Goal: Transaction & Acquisition: Purchase product/service

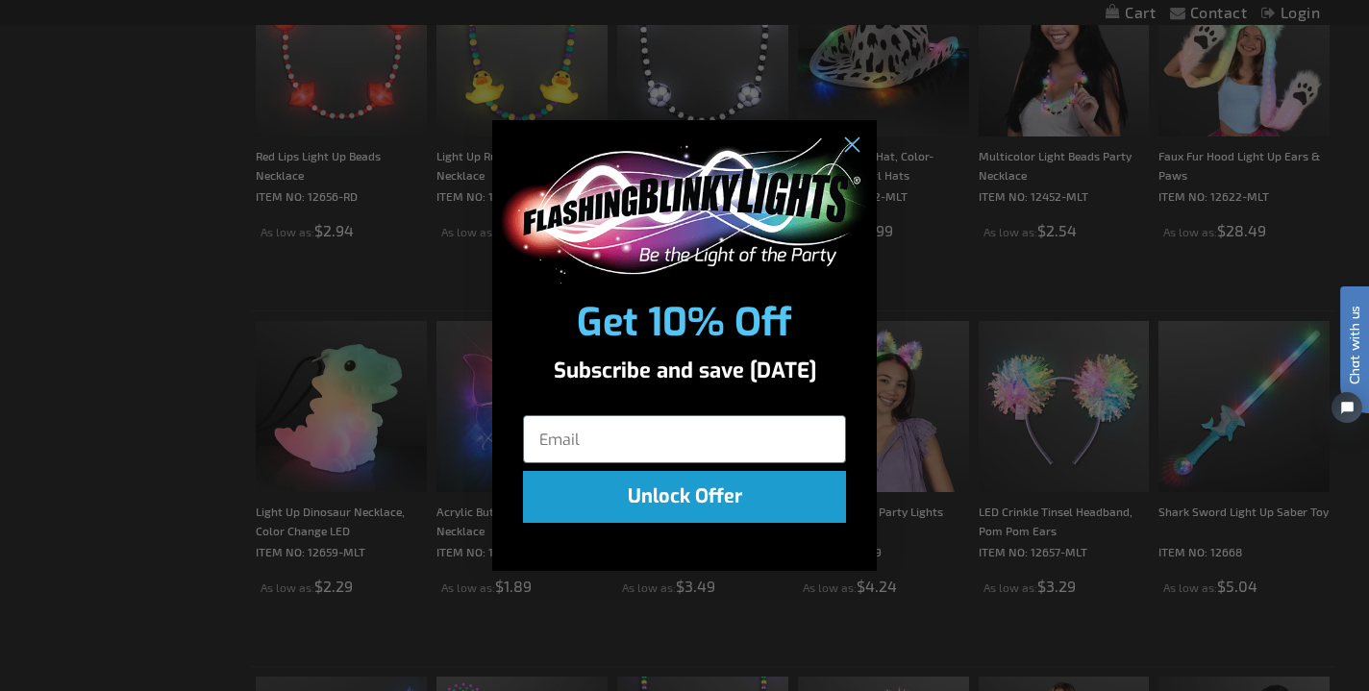
scroll to position [1873, 0]
click at [850, 141] on circle "Close dialog" at bounding box center [852, 146] width 32 height 32
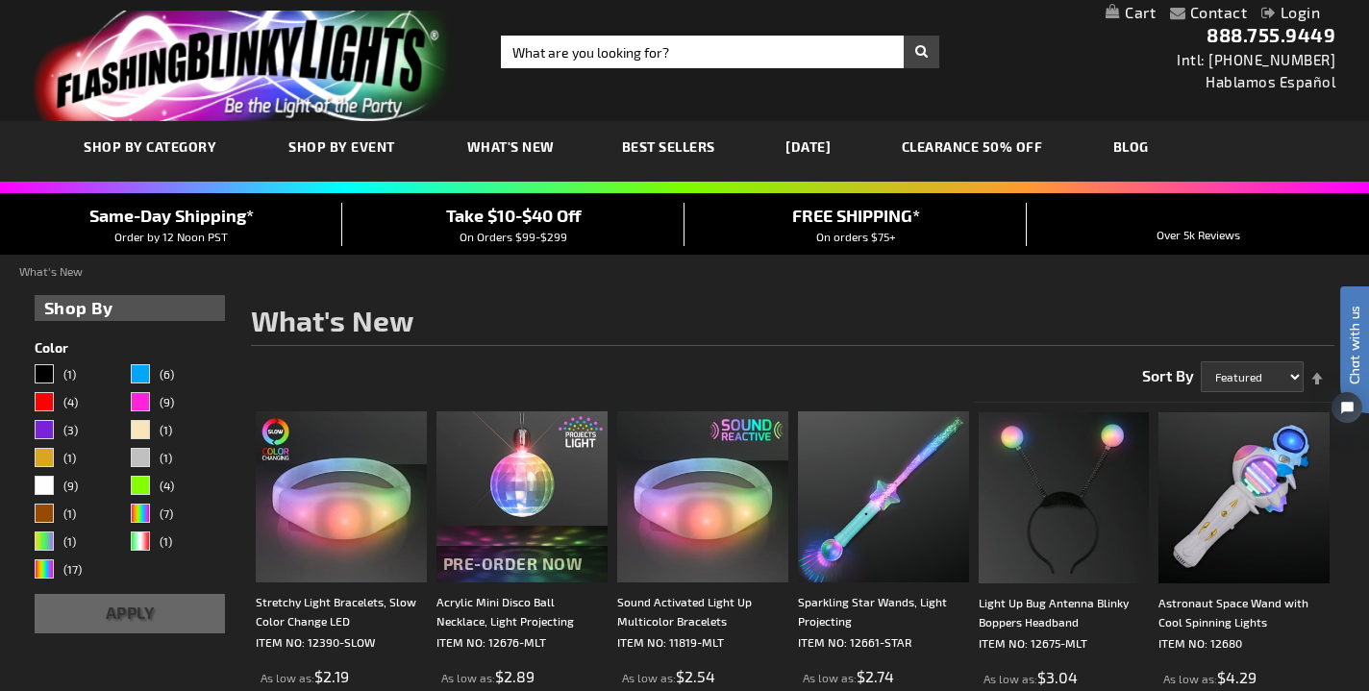
scroll to position [0, 0]
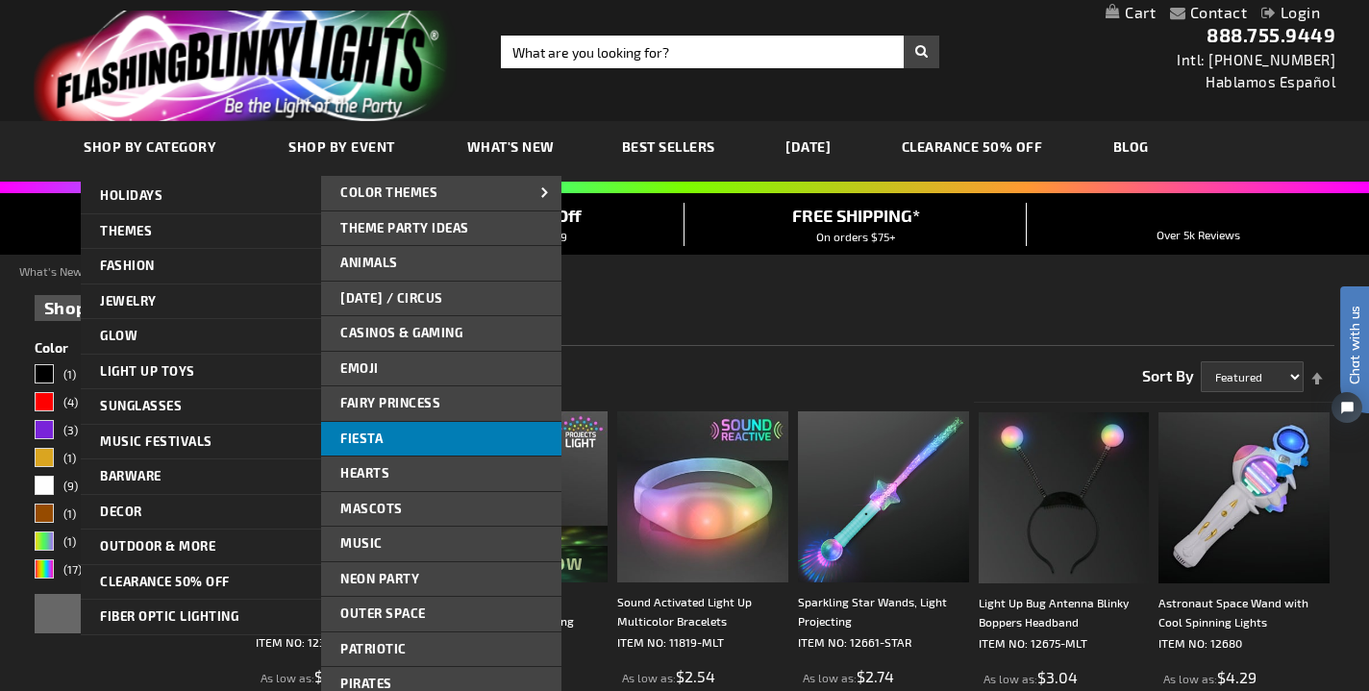
click at [441, 435] on link "Fiesta" at bounding box center [441, 439] width 240 height 35
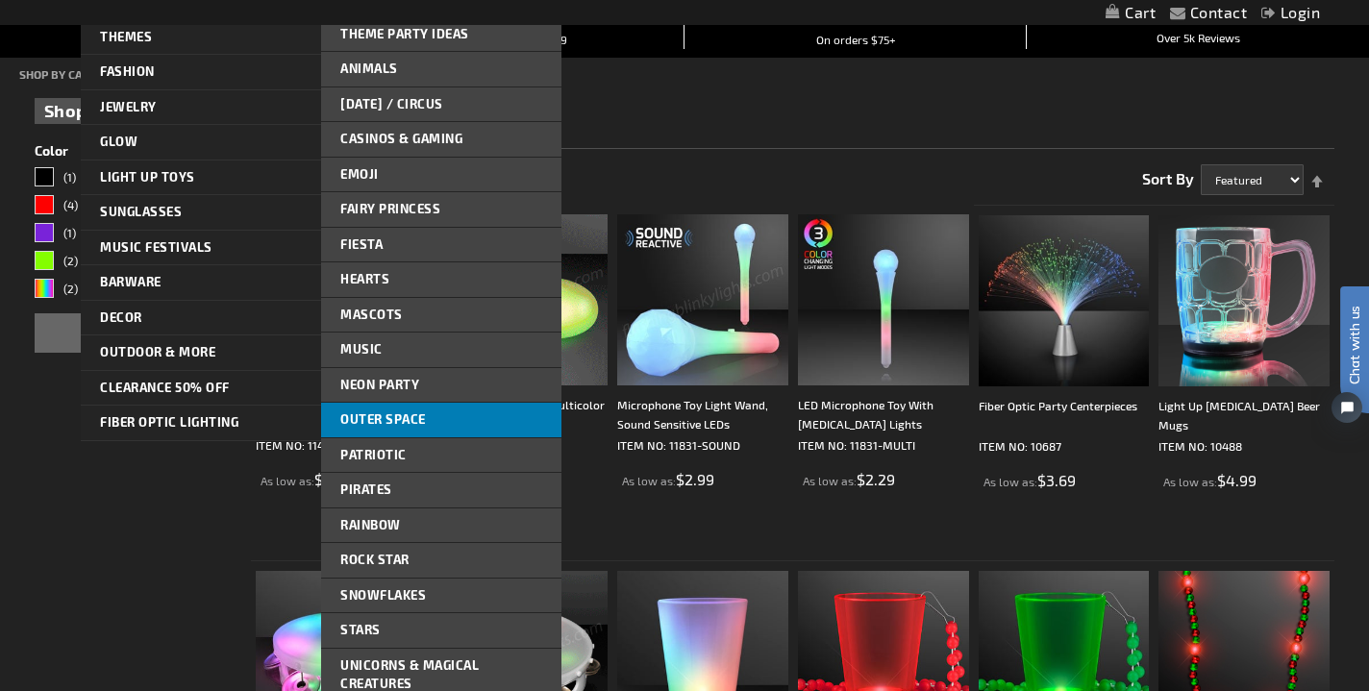
scroll to position [202, 0]
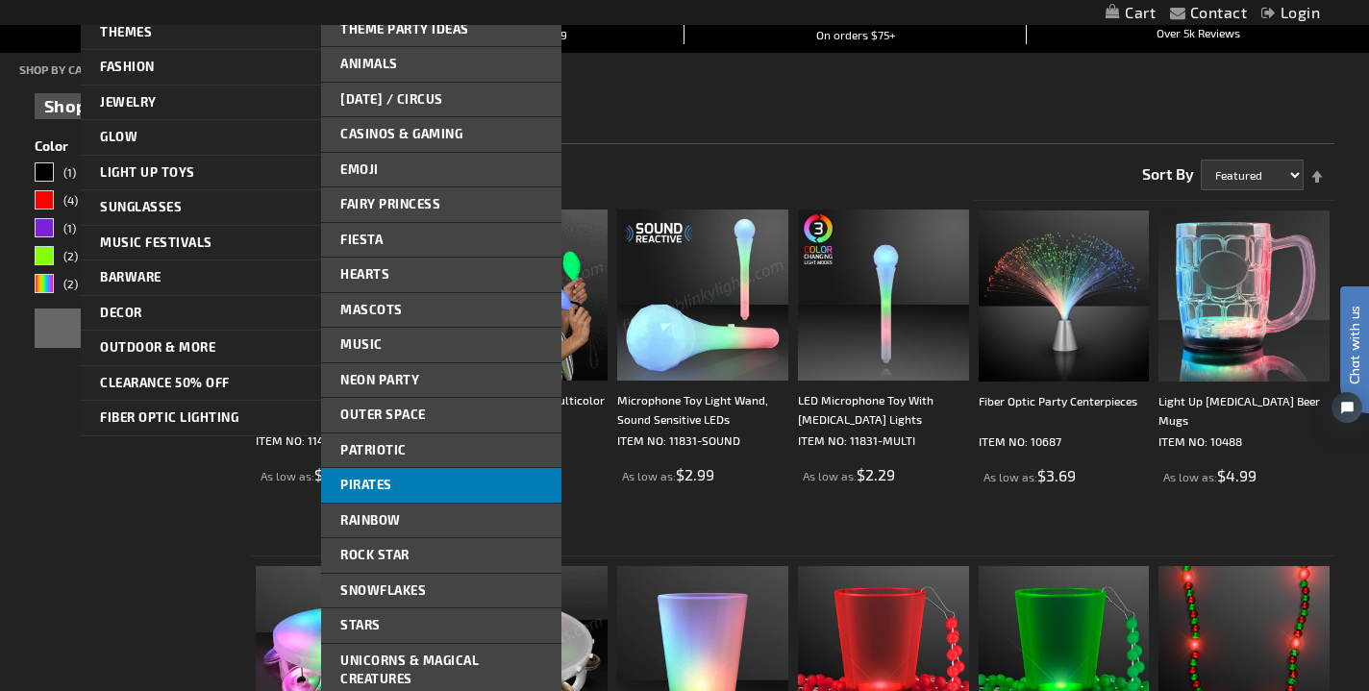
click at [456, 487] on link "Pirates" at bounding box center [441, 485] width 240 height 35
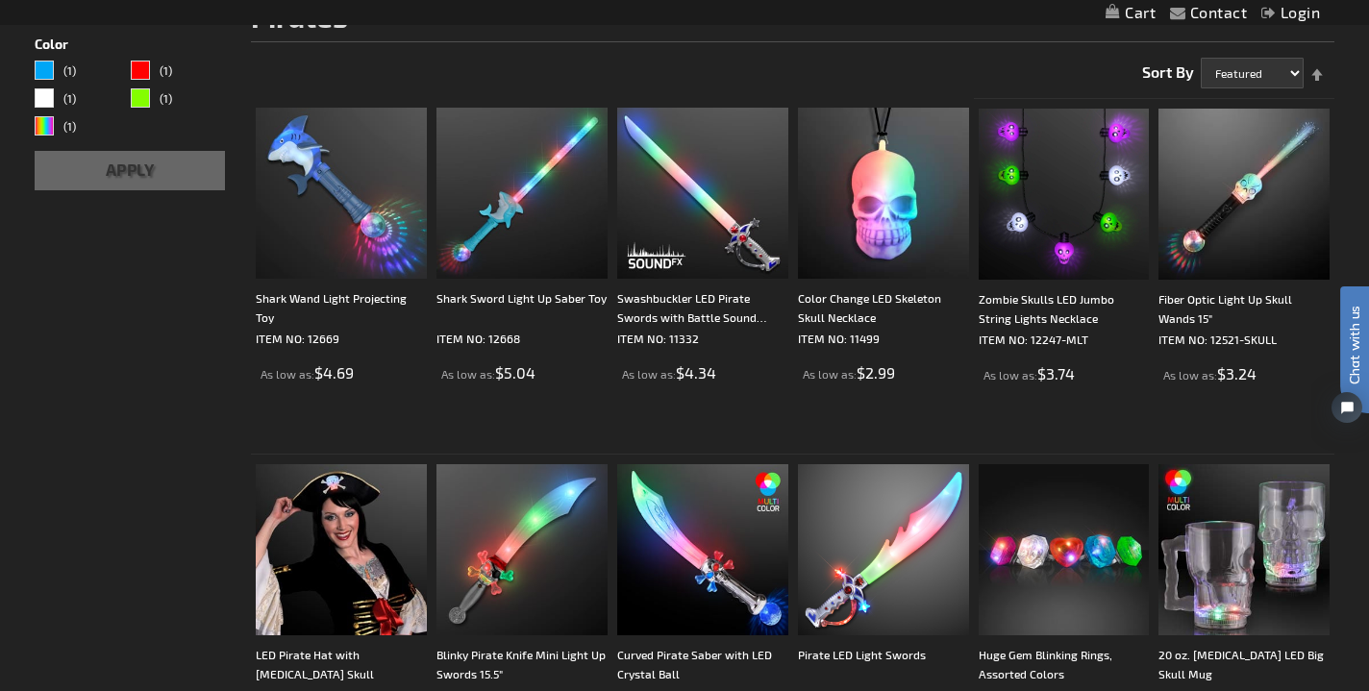
scroll to position [227, 0]
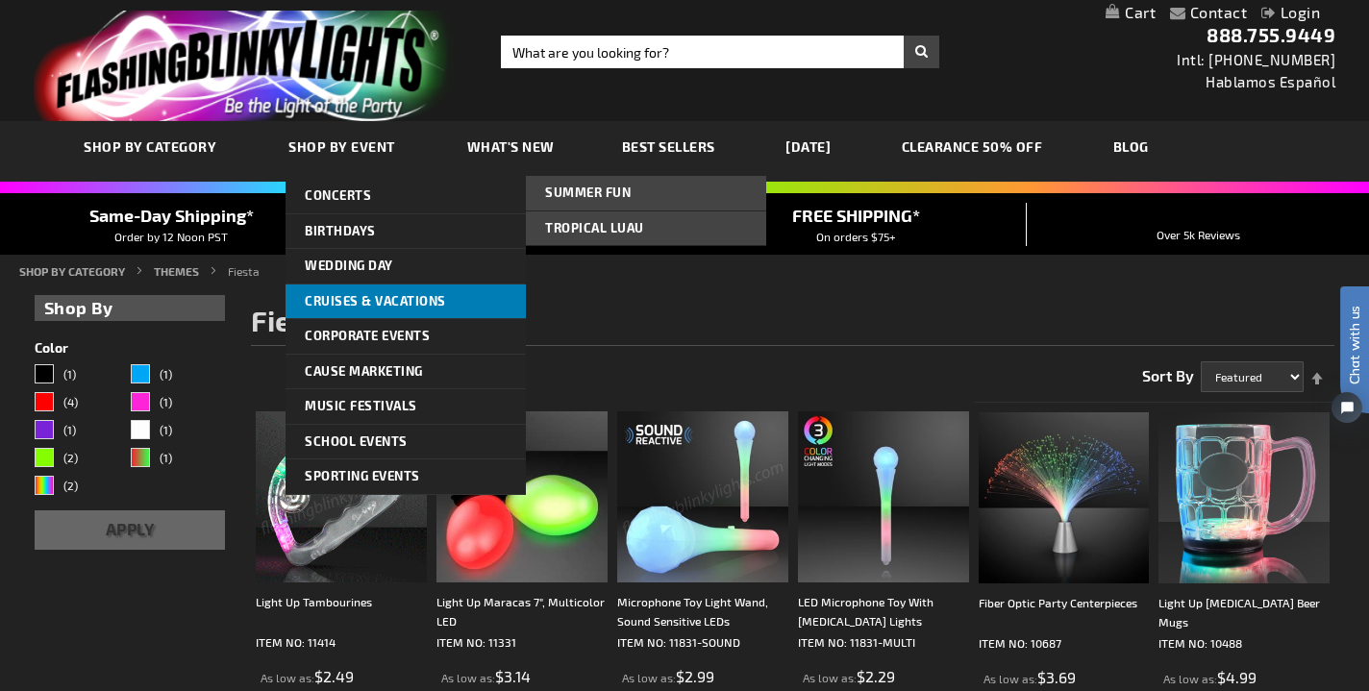
click at [358, 296] on span "Cruises & Vacations" at bounding box center [375, 300] width 141 height 15
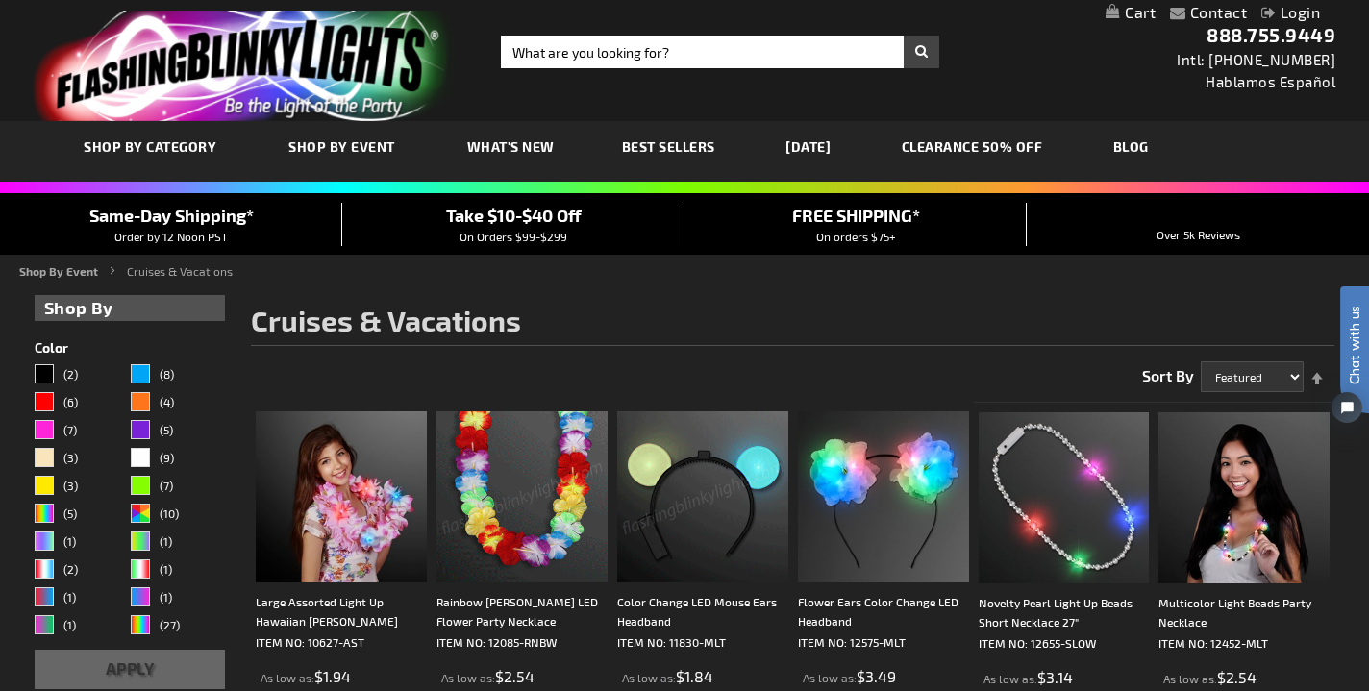
click at [537, 541] on img at bounding box center [522, 497] width 171 height 171
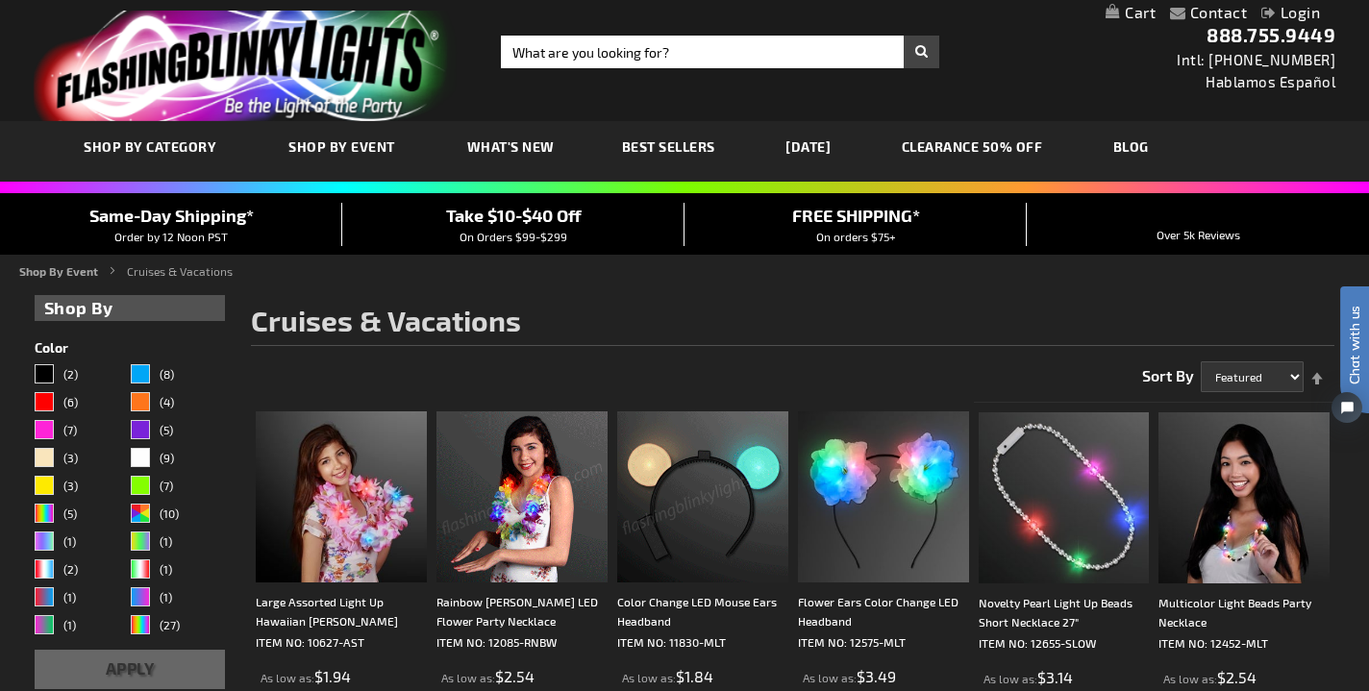
click at [537, 542] on img at bounding box center [522, 497] width 171 height 171
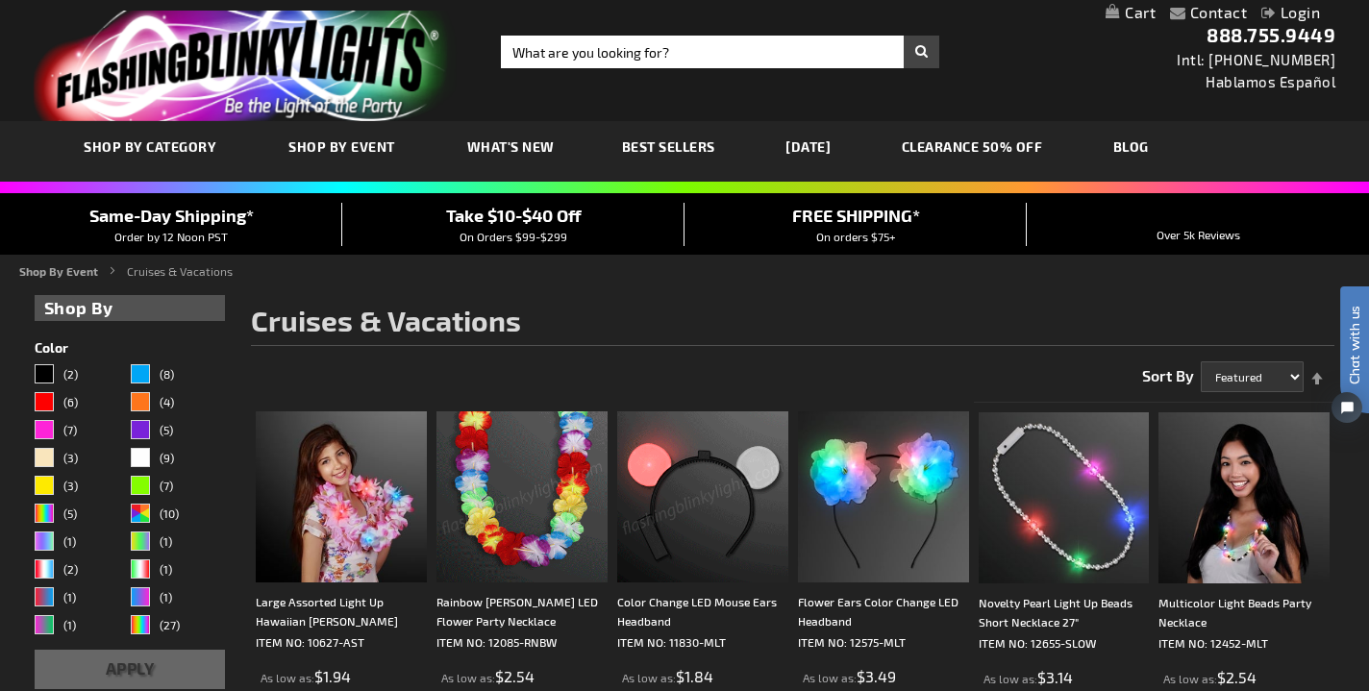
click at [537, 542] on img at bounding box center [522, 497] width 171 height 171
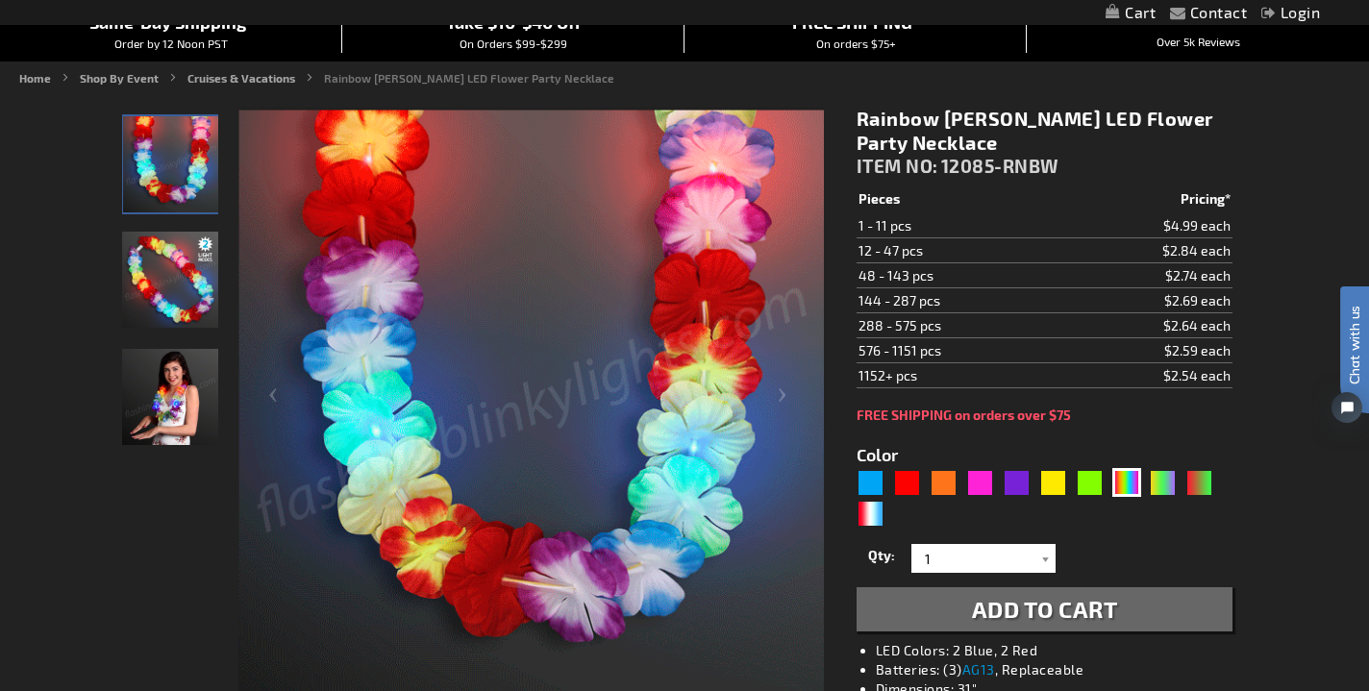
scroll to position [203, 0]
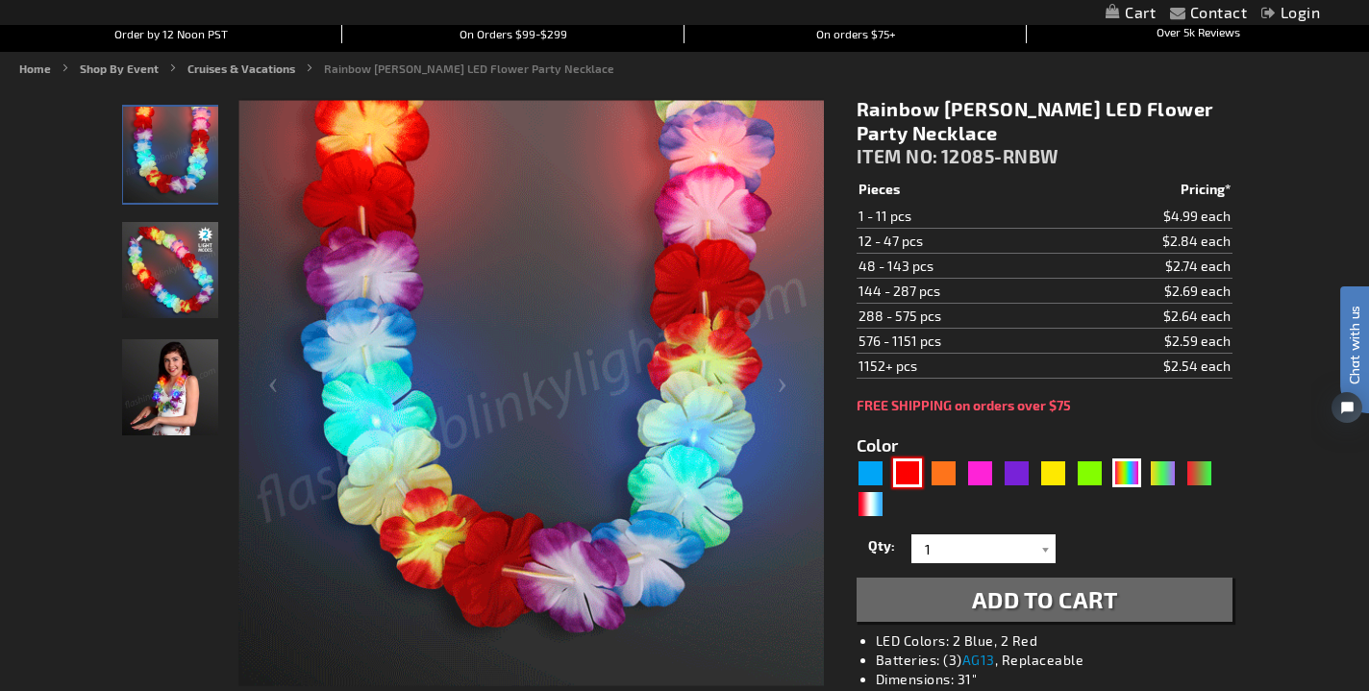
click at [910, 476] on div "Red" at bounding box center [907, 473] width 29 height 29
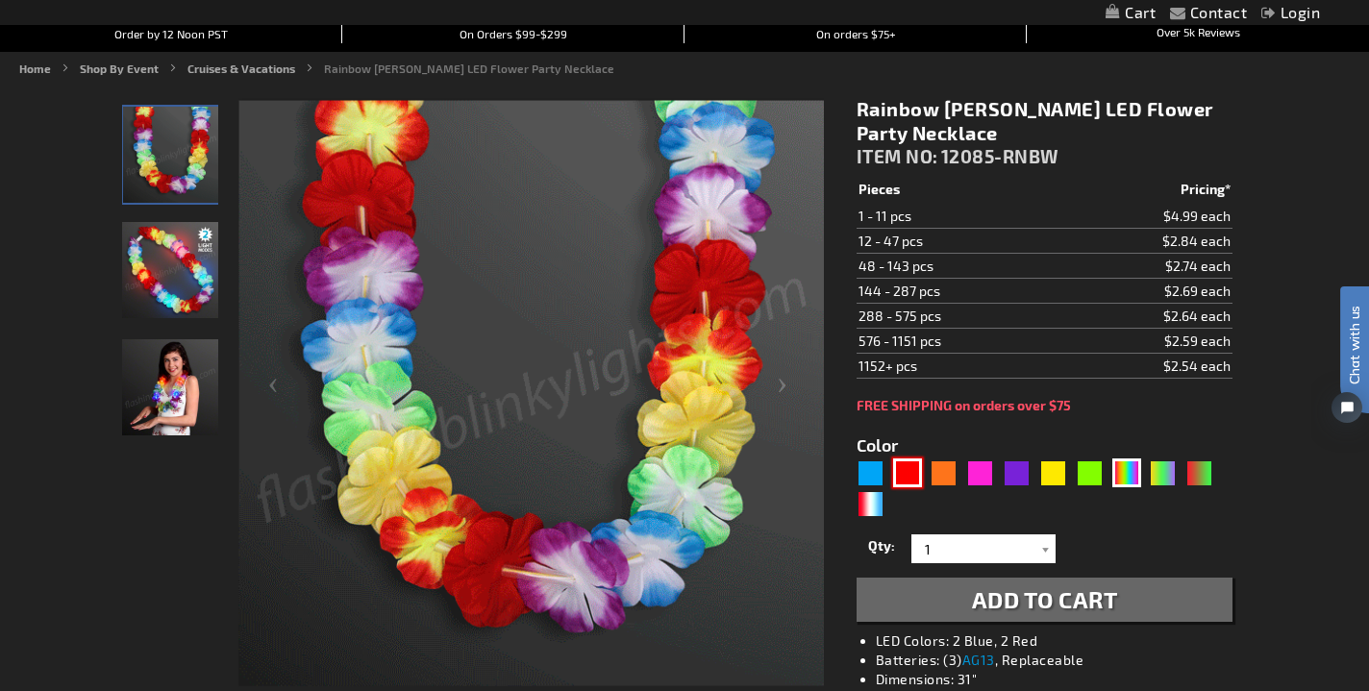
type input "5641"
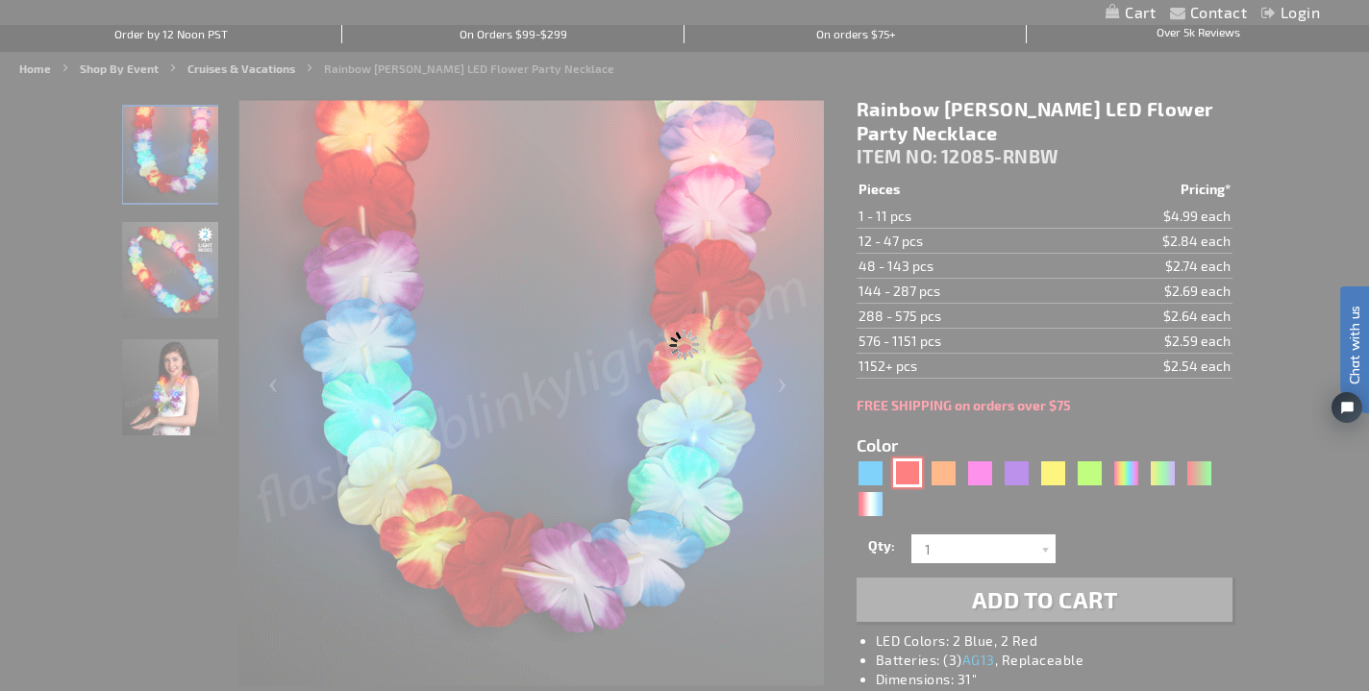
type input "12085-RD"
type input "Customize - Light Up Red Lei Flower Necklaces - ITEM NO: 12085-RD"
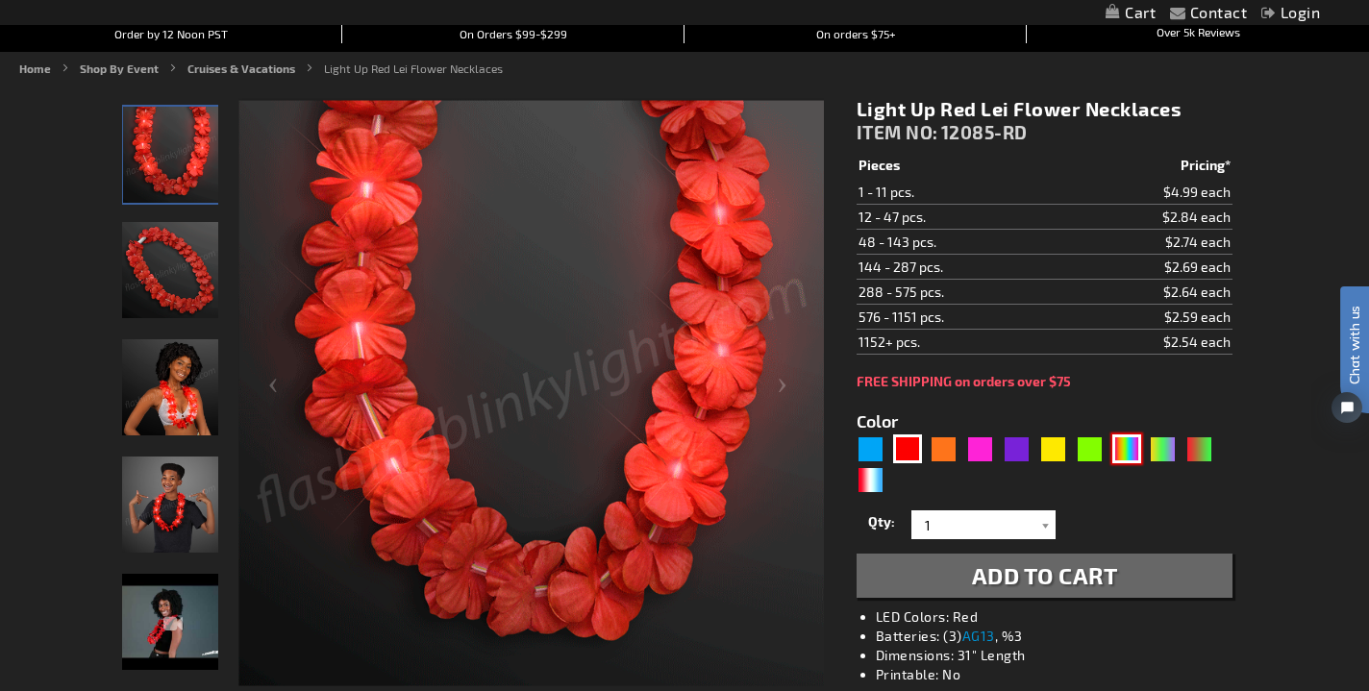
click at [1125, 455] on div "MLT" at bounding box center [1126, 449] width 29 height 29
type input "5635"
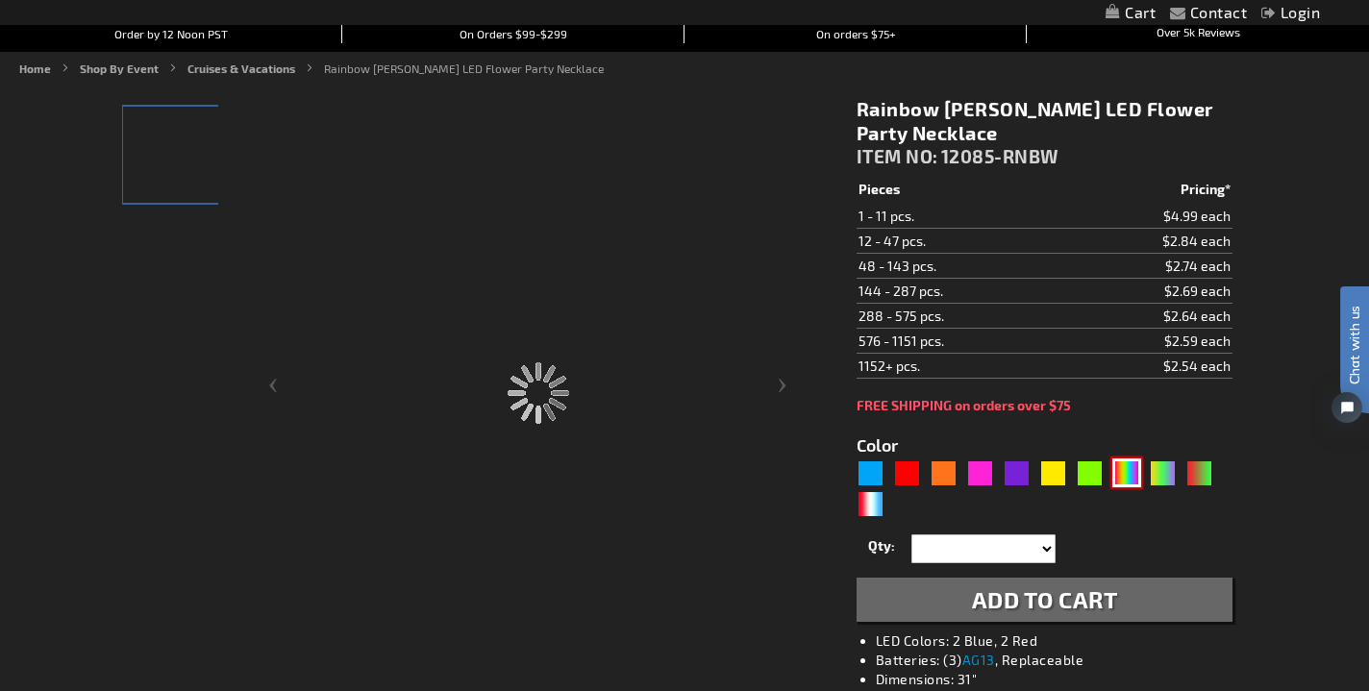
type input "12085-RNBW"
type input "Customize - Rainbow Leis LED Flower Party Necklace - ITEM NO: 12085-RNBW"
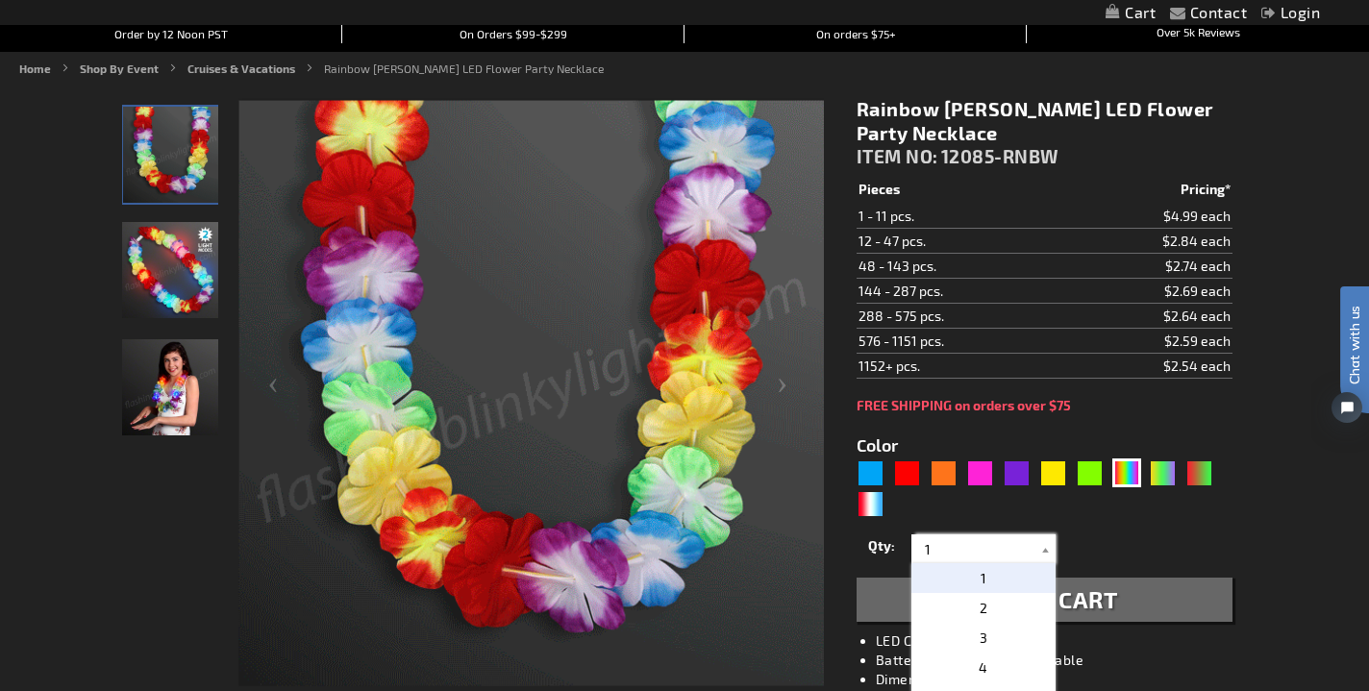
drag, startPoint x: 954, startPoint y: 554, endPoint x: 895, endPoint y: 554, distance: 58.7
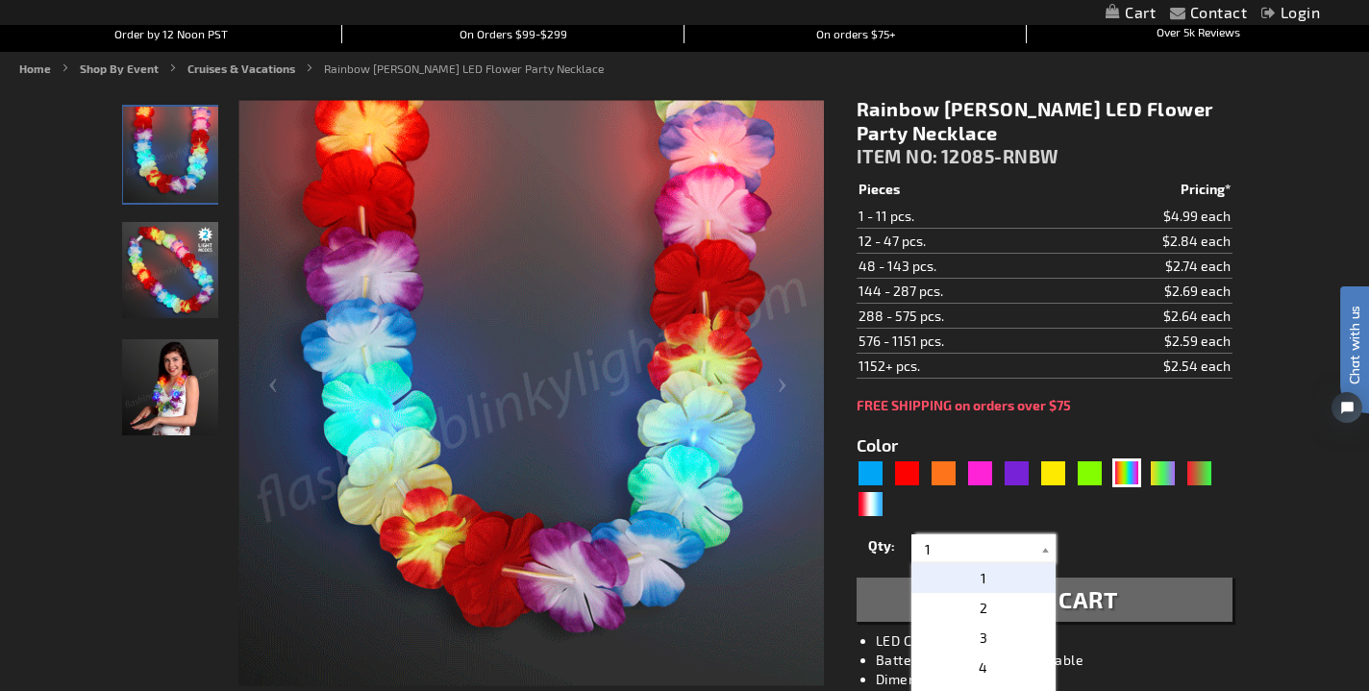
click at [895, 554] on div "Qty 1 2 3 4 5 6 7 8 9 10 11 12 24 36 48 60 72 84 96 108 120 132 144 156 168" at bounding box center [1045, 549] width 376 height 38
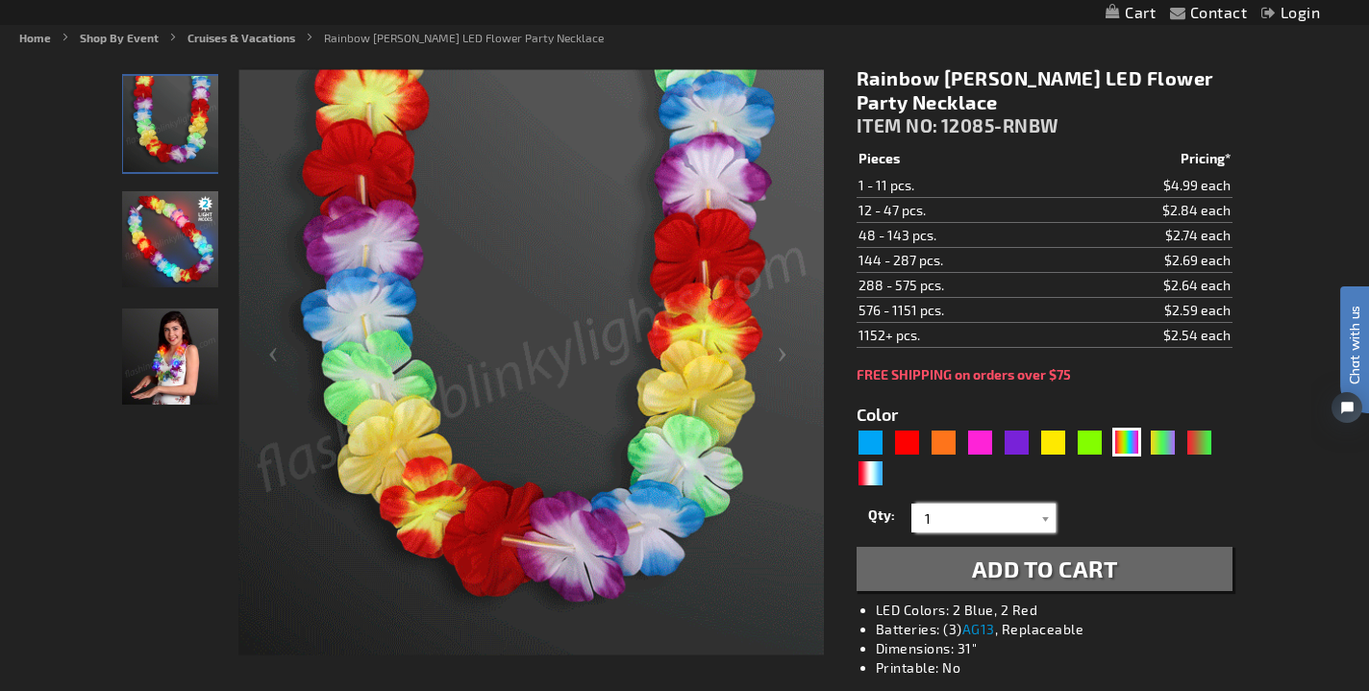
scroll to position [236, 0]
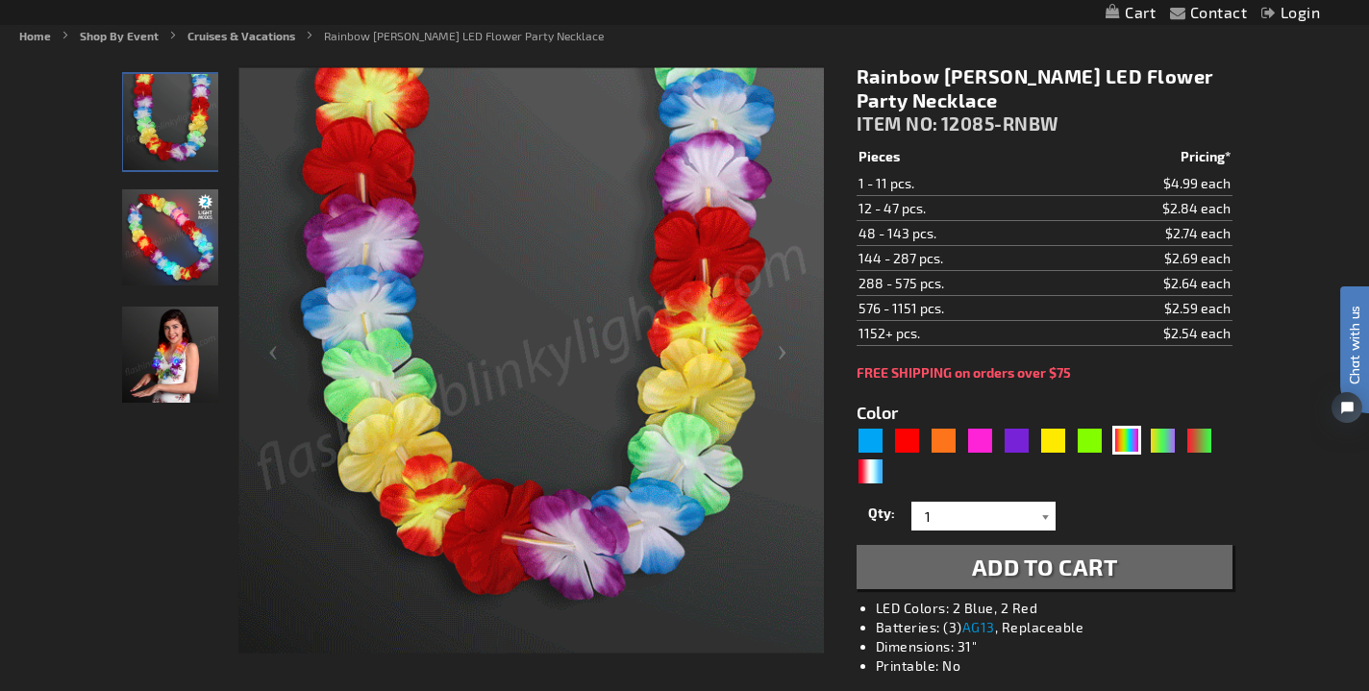
click at [1044, 518] on div at bounding box center [1045, 516] width 19 height 29
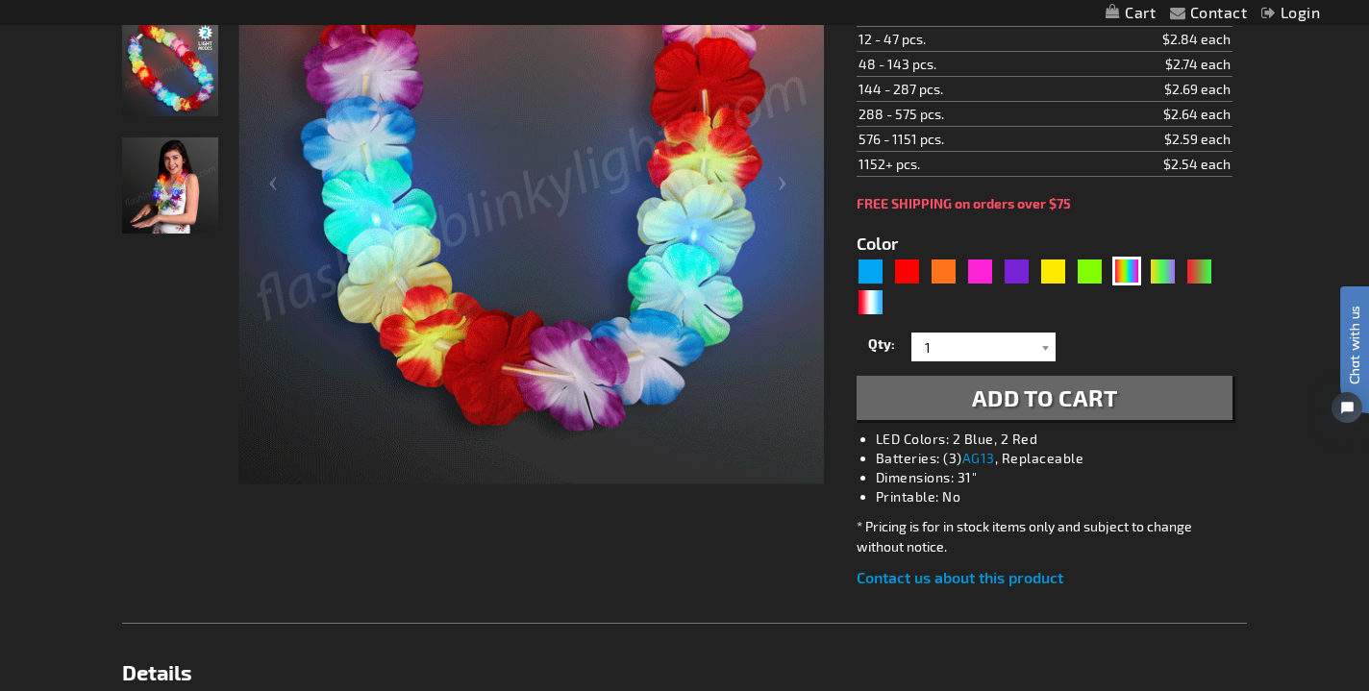
scroll to position [403, 0]
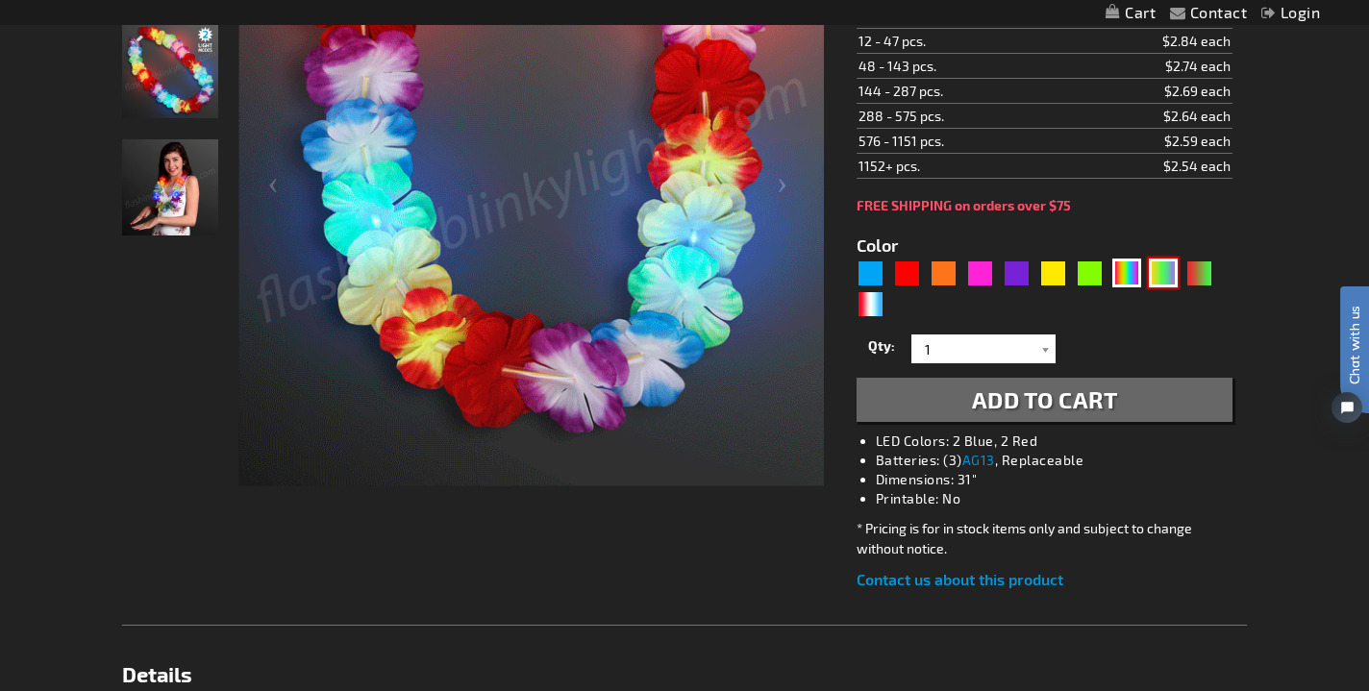
click at [1161, 276] on div "PGG" at bounding box center [1163, 273] width 29 height 29
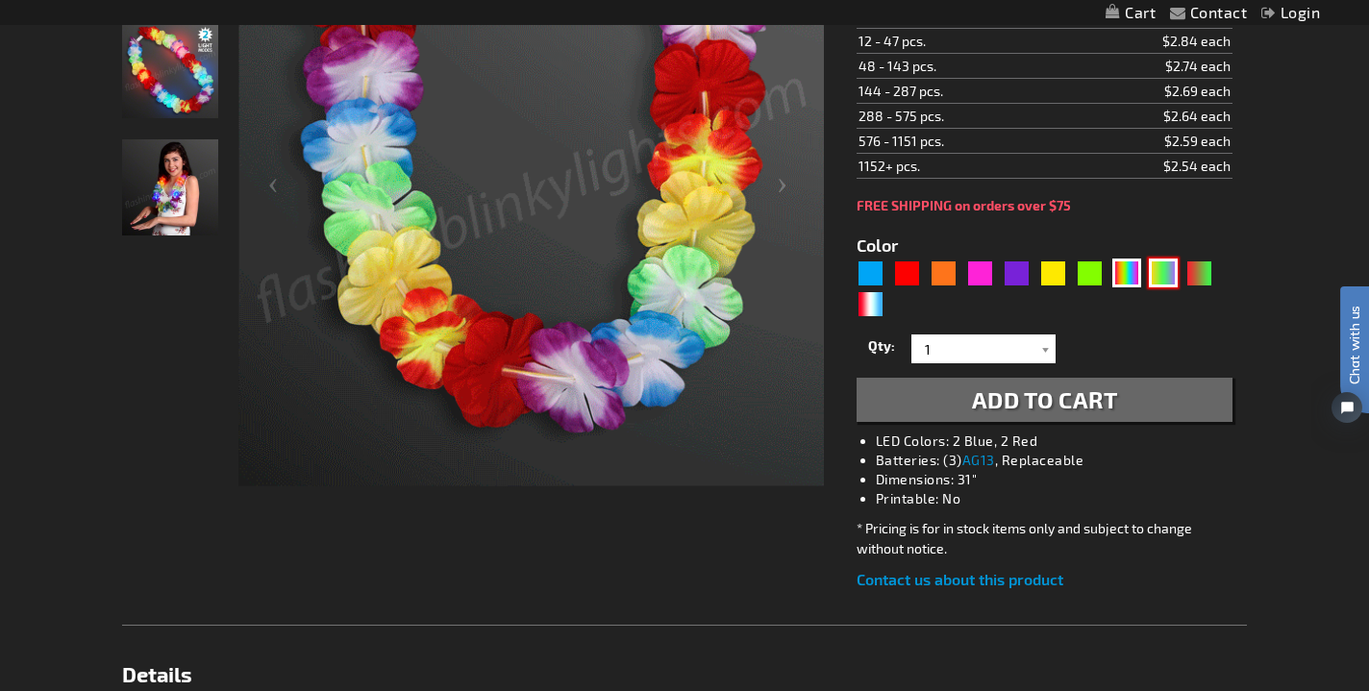
type input "5638"
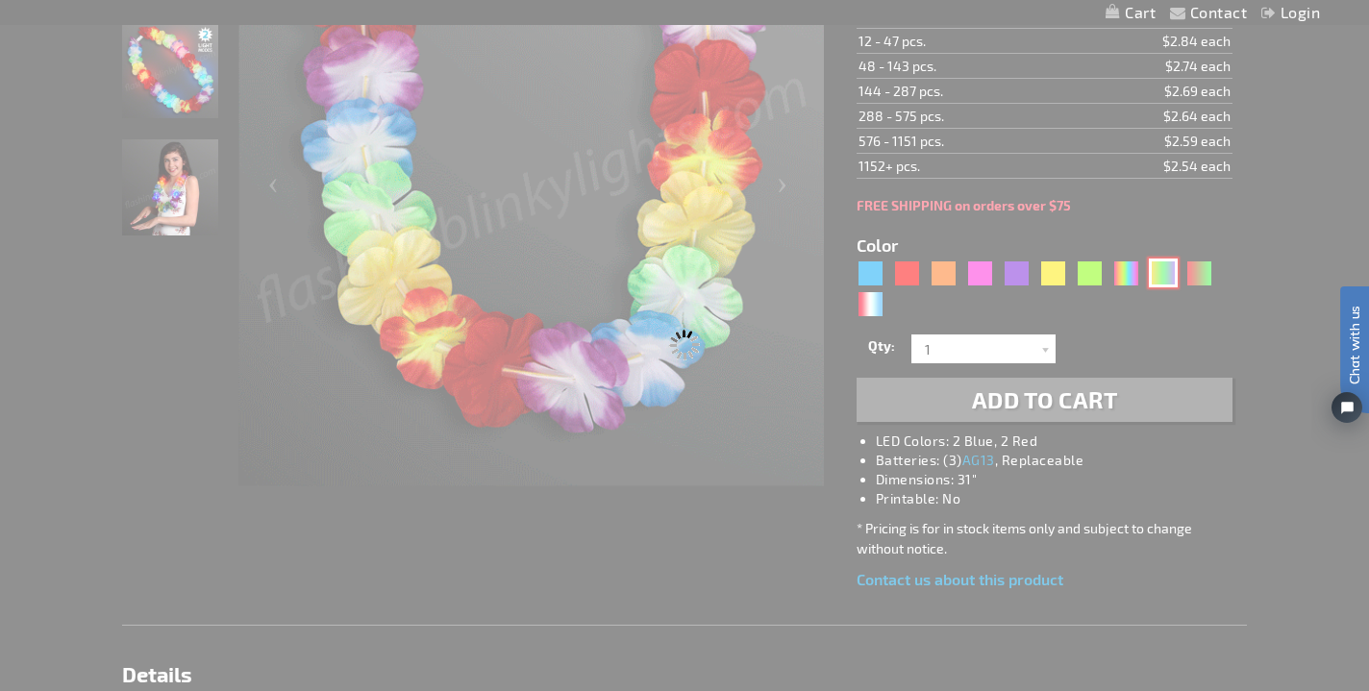
type input "12085-PGG"
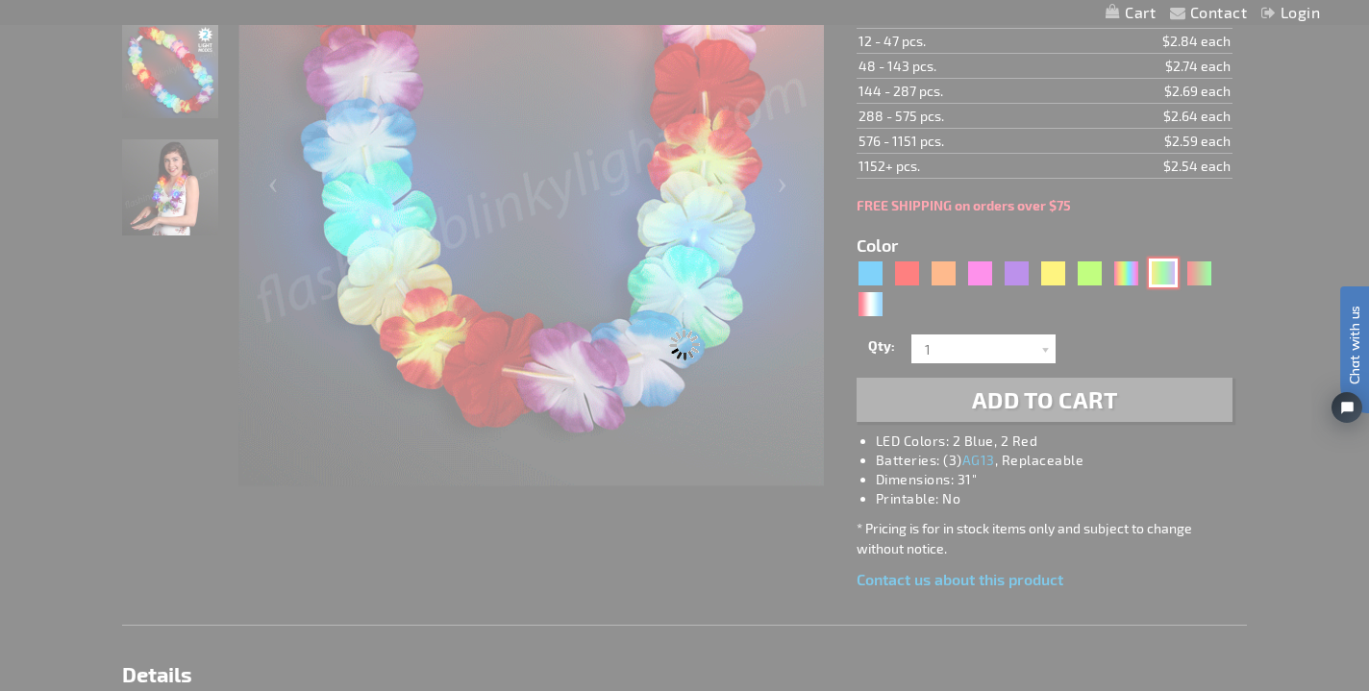
type input "Customize - Mardi Gras Lei Light Up Flower Necklace - ITEM NO: 12085-PGG"
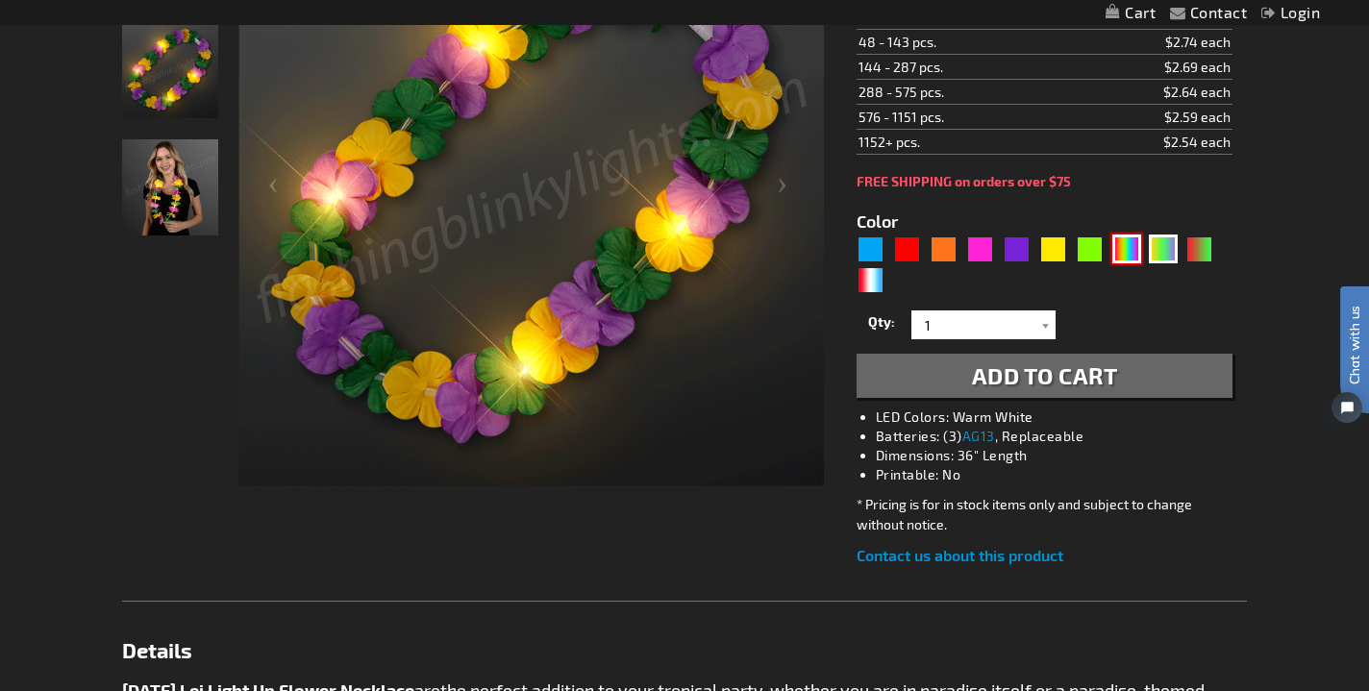
click at [1118, 263] on div "MLT" at bounding box center [1126, 249] width 29 height 29
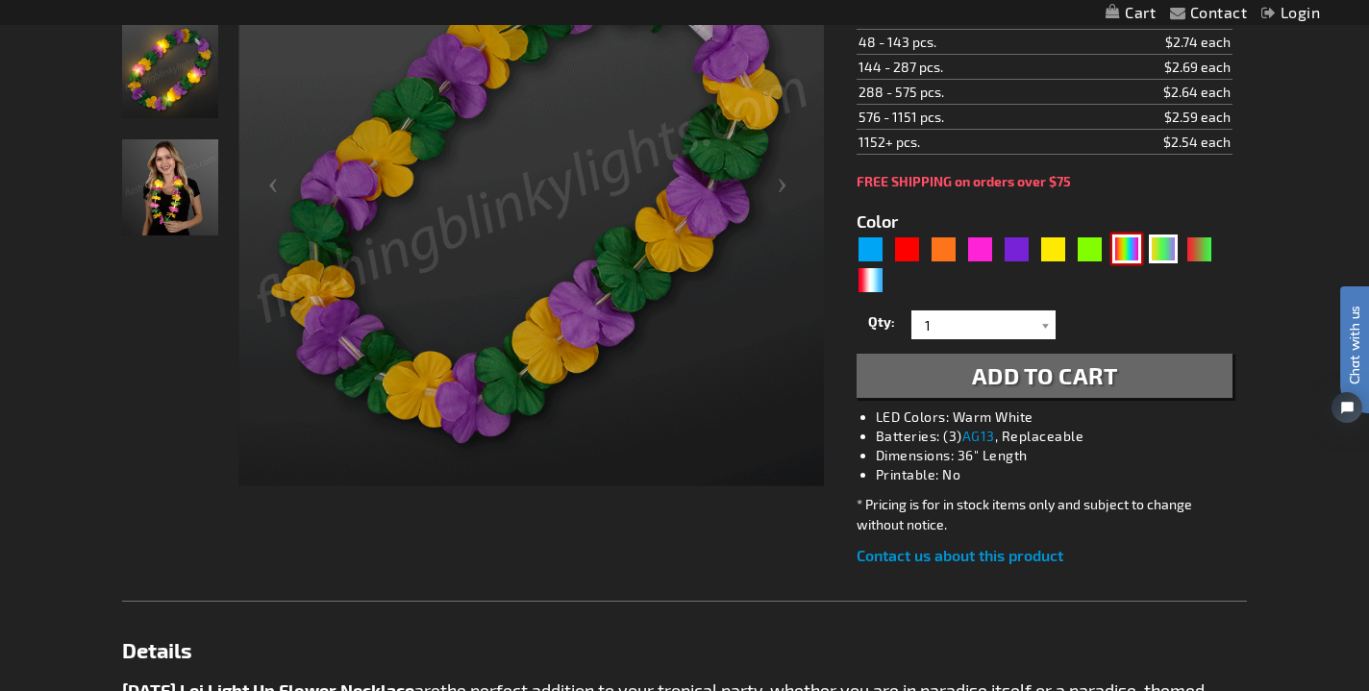
type input "5635"
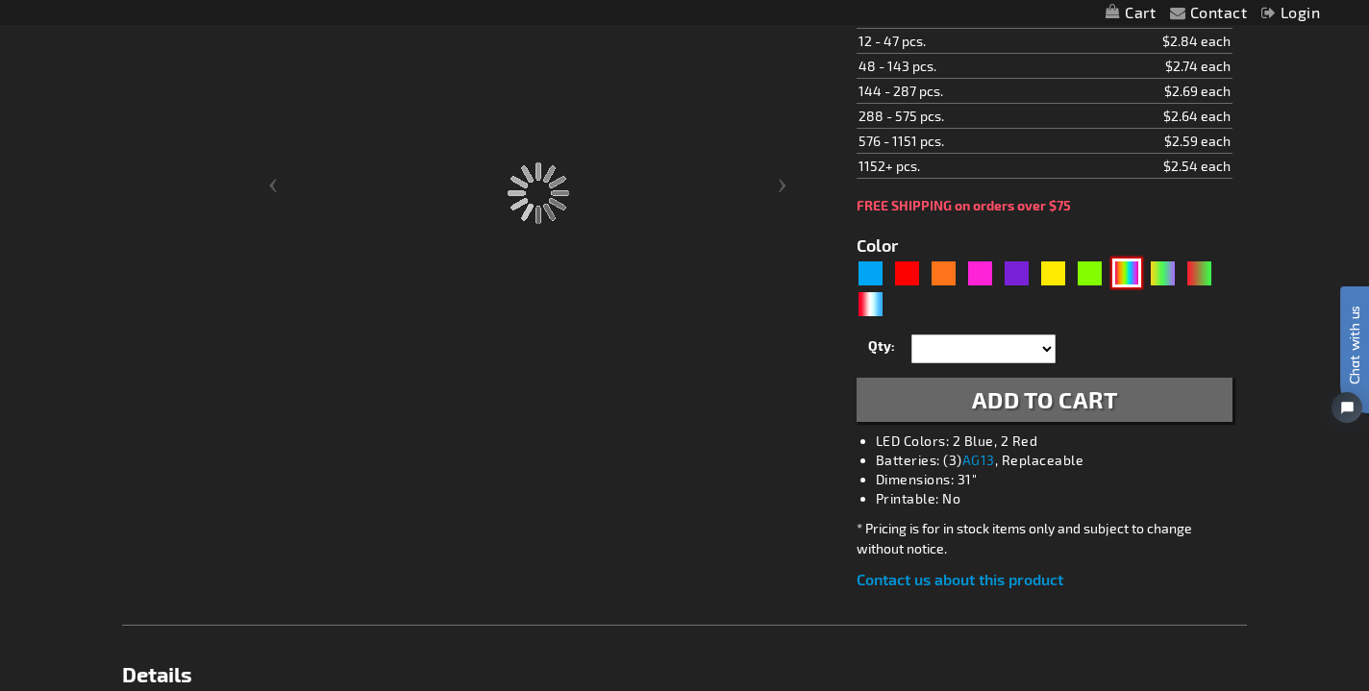
type input "12085-RNBW"
type input "Customize - Rainbow Leis LED Flower Party Necklace - ITEM NO: 12085-RNBW"
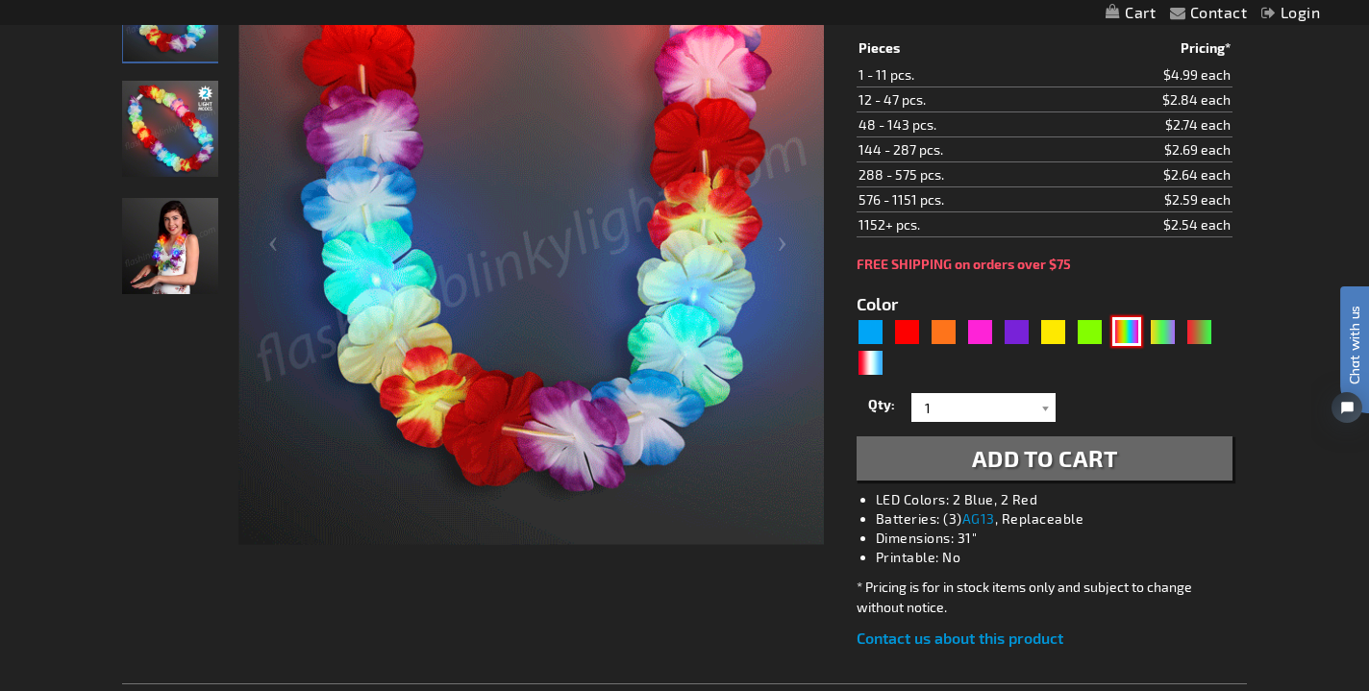
scroll to position [342, 0]
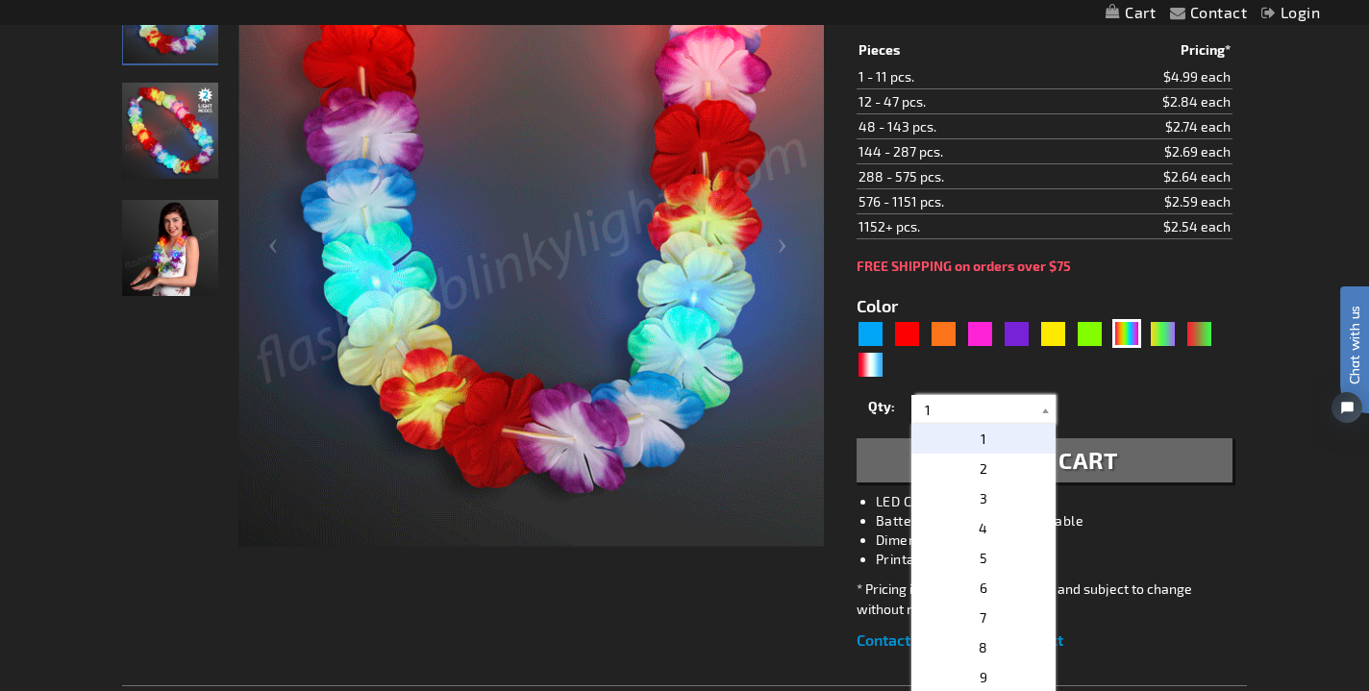
drag, startPoint x: 953, startPoint y: 409, endPoint x: 869, endPoint y: 412, distance: 83.7
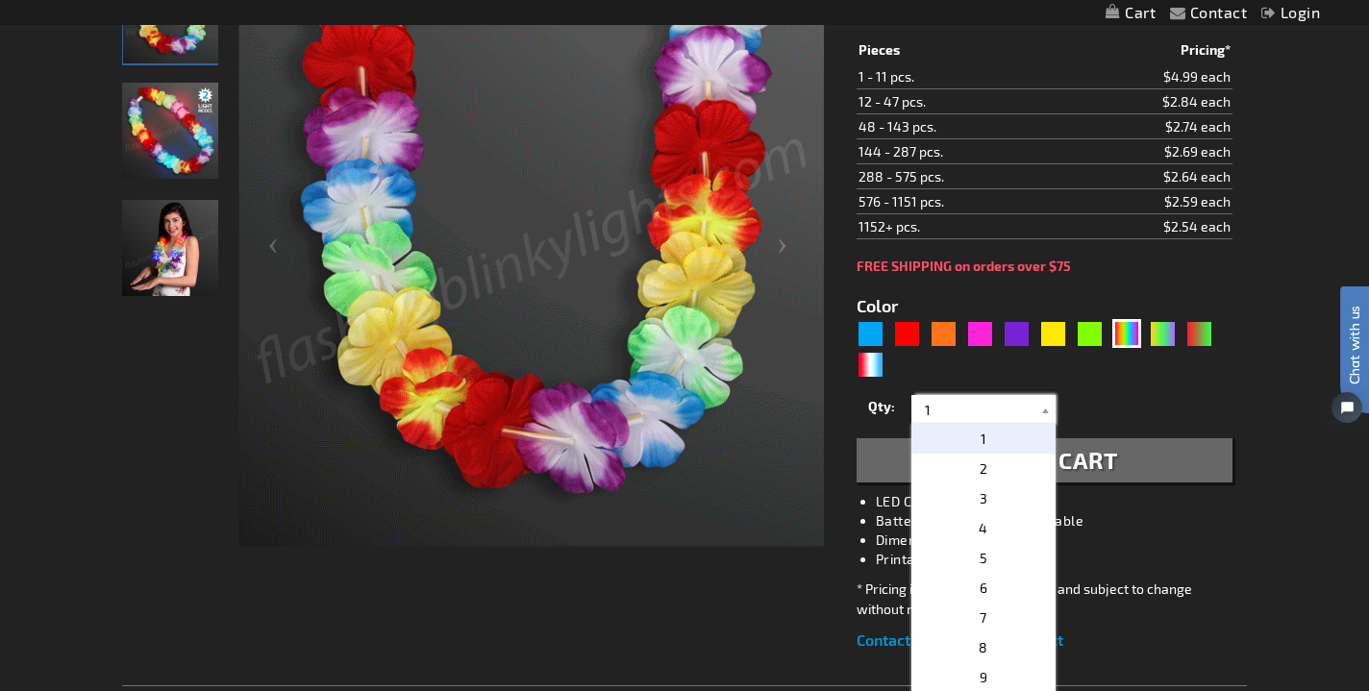
click at [869, 412] on div "Qty 1 2 3 4 5 6 7 8 9 10 11 12 24 36 48 60 72 84 96 108 120 132 144 156 168" at bounding box center [1045, 409] width 376 height 38
type input "3"
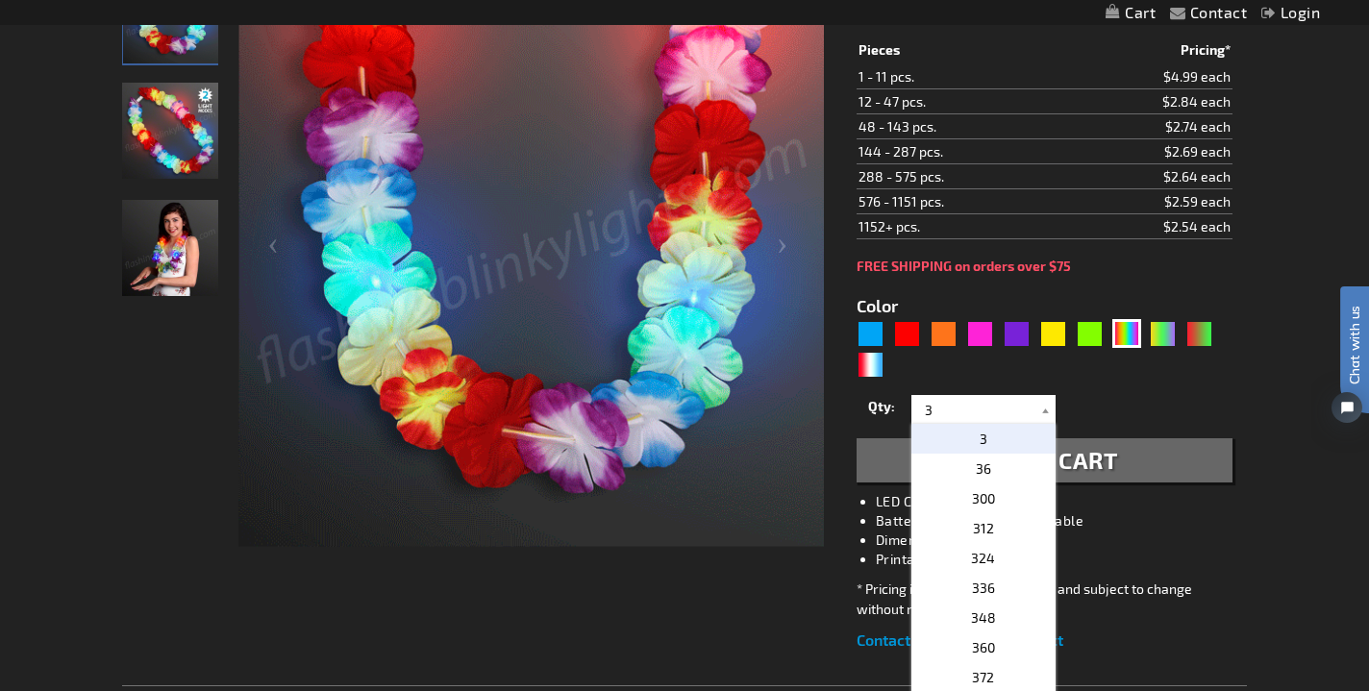
click at [1111, 451] on span "Add to Cart" at bounding box center [1045, 460] width 146 height 28
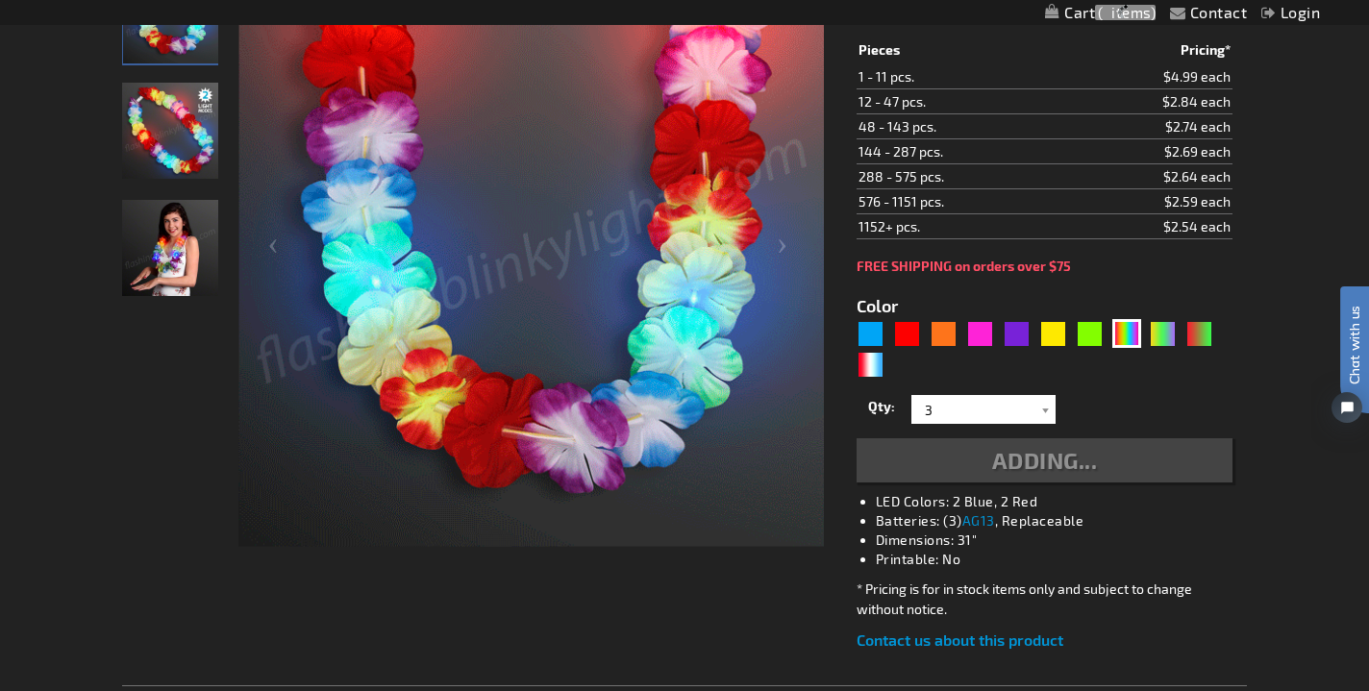
click at [1111, 454] on div "Adding..." at bounding box center [1045, 460] width 376 height 44
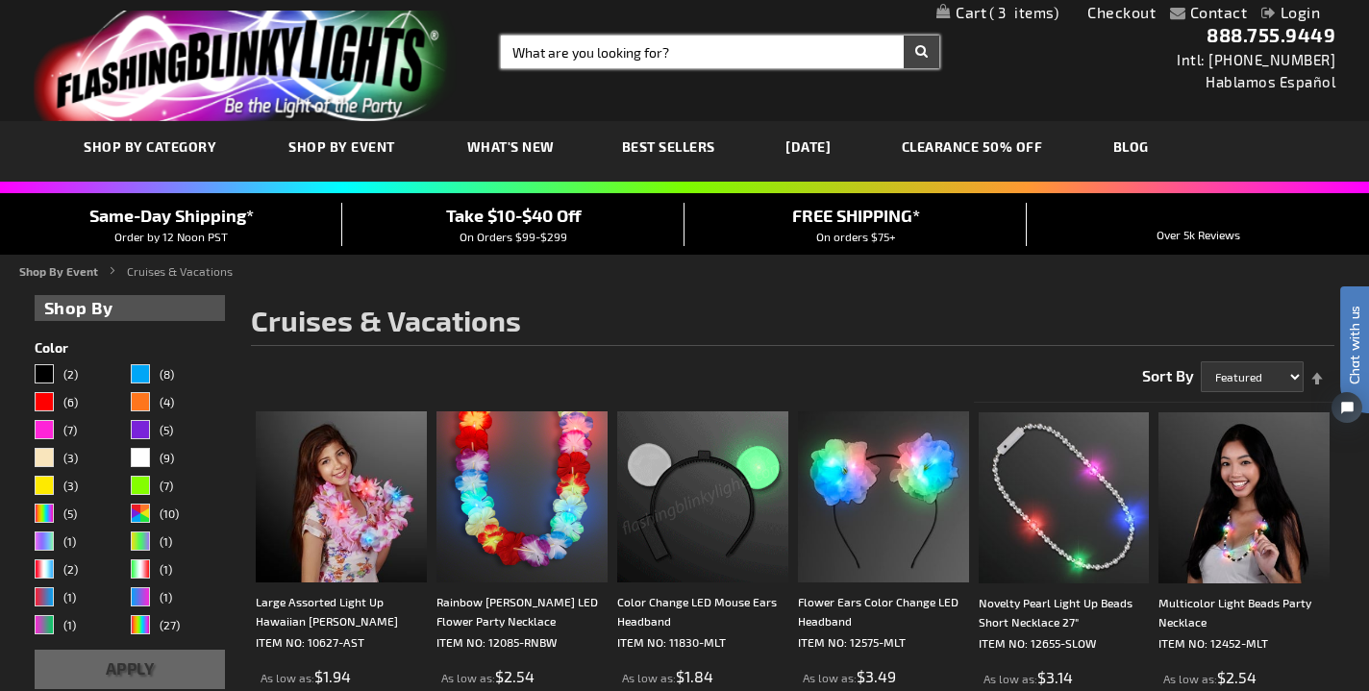
click at [612, 53] on input "Search" at bounding box center [720, 52] width 439 height 33
type input "glasses"
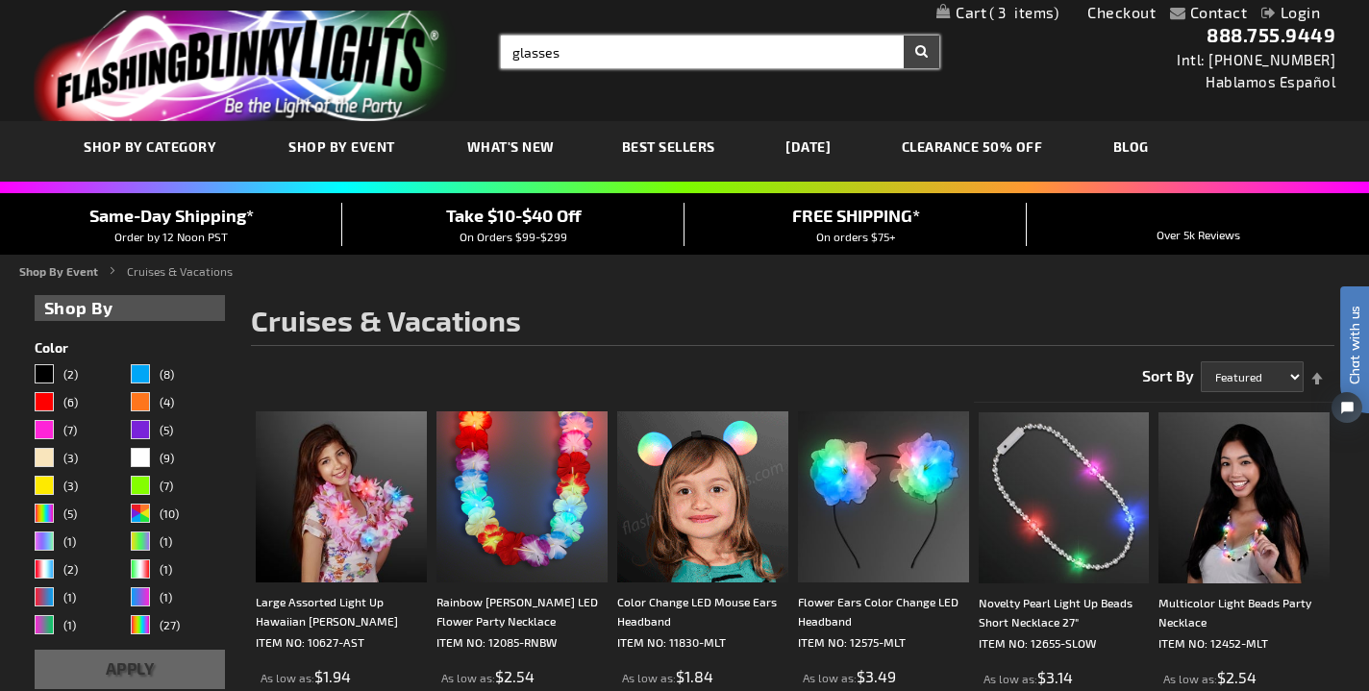
click at [921, 52] on button "Search" at bounding box center [922, 52] width 36 height 33
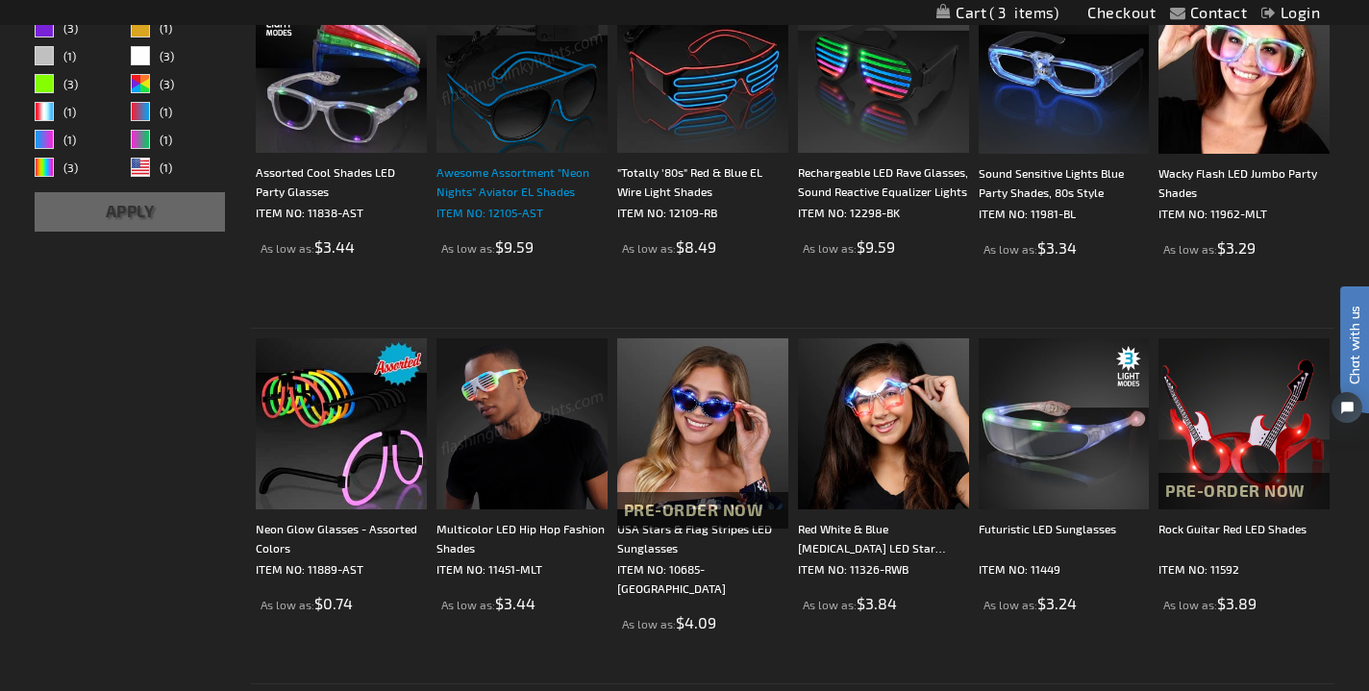
scroll to position [437, 0]
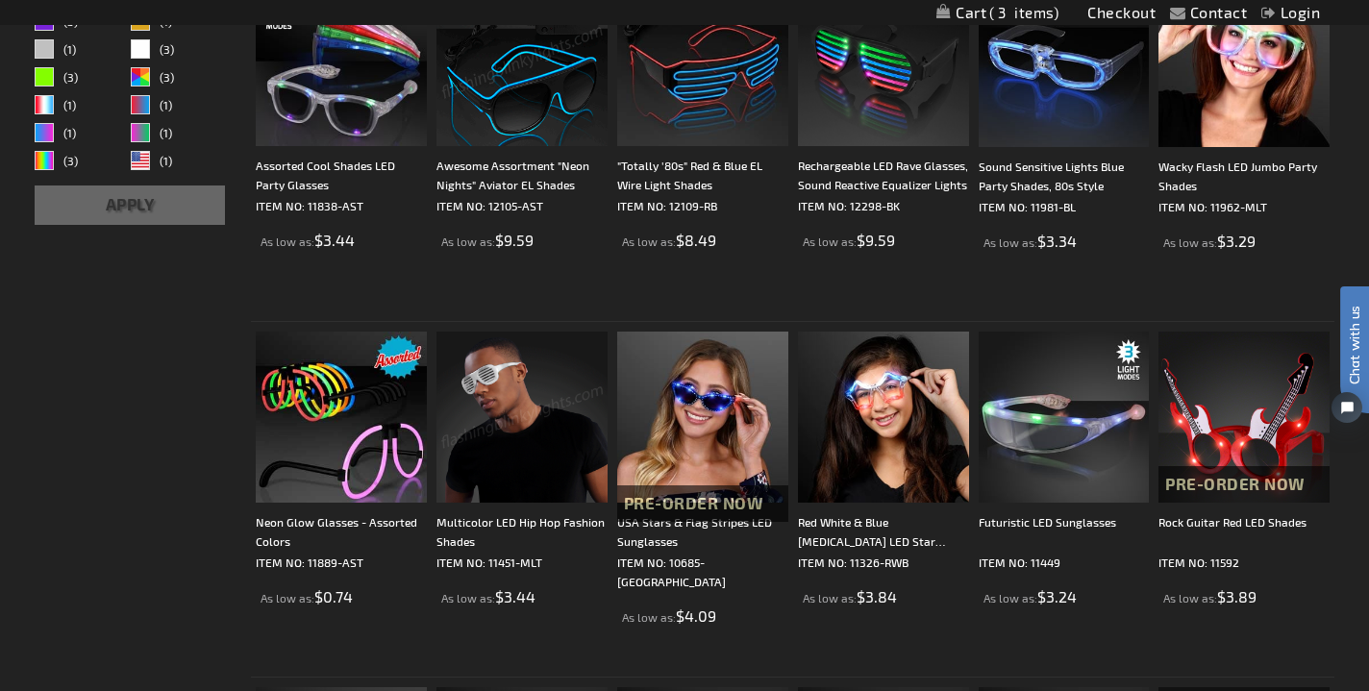
click at [522, 462] on img at bounding box center [522, 417] width 171 height 171
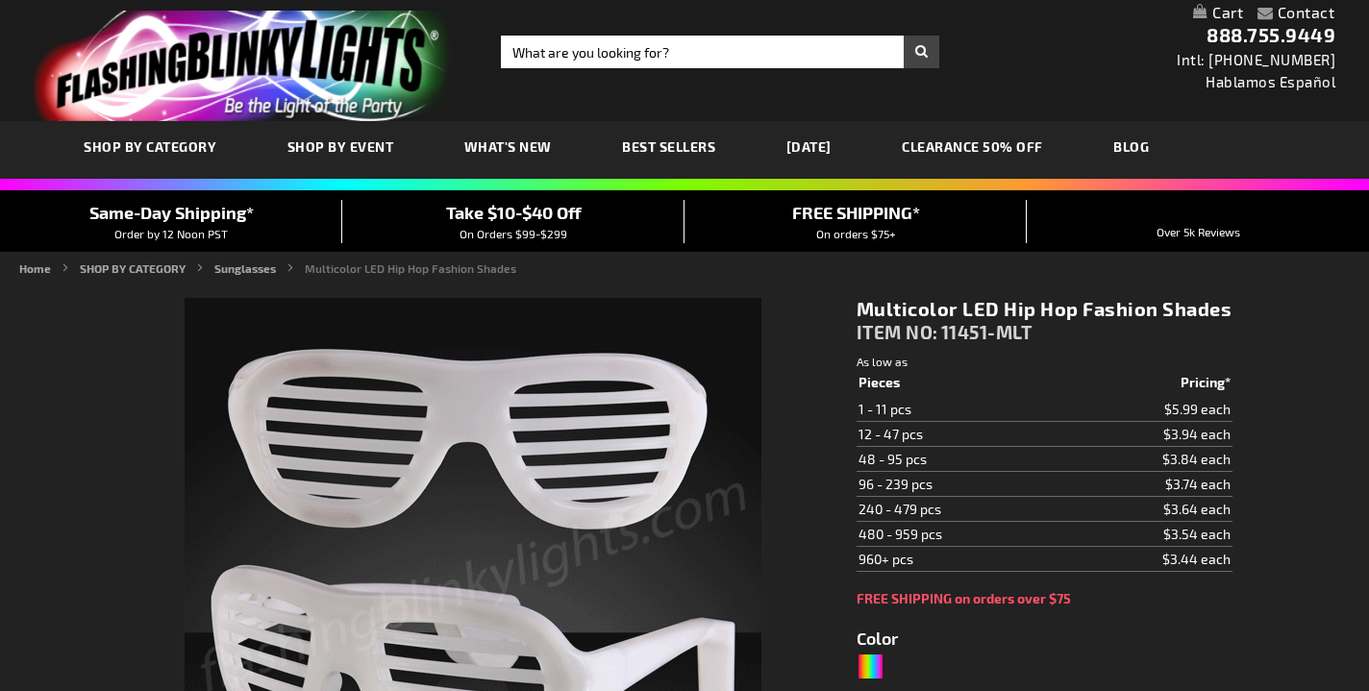
type input "5659"
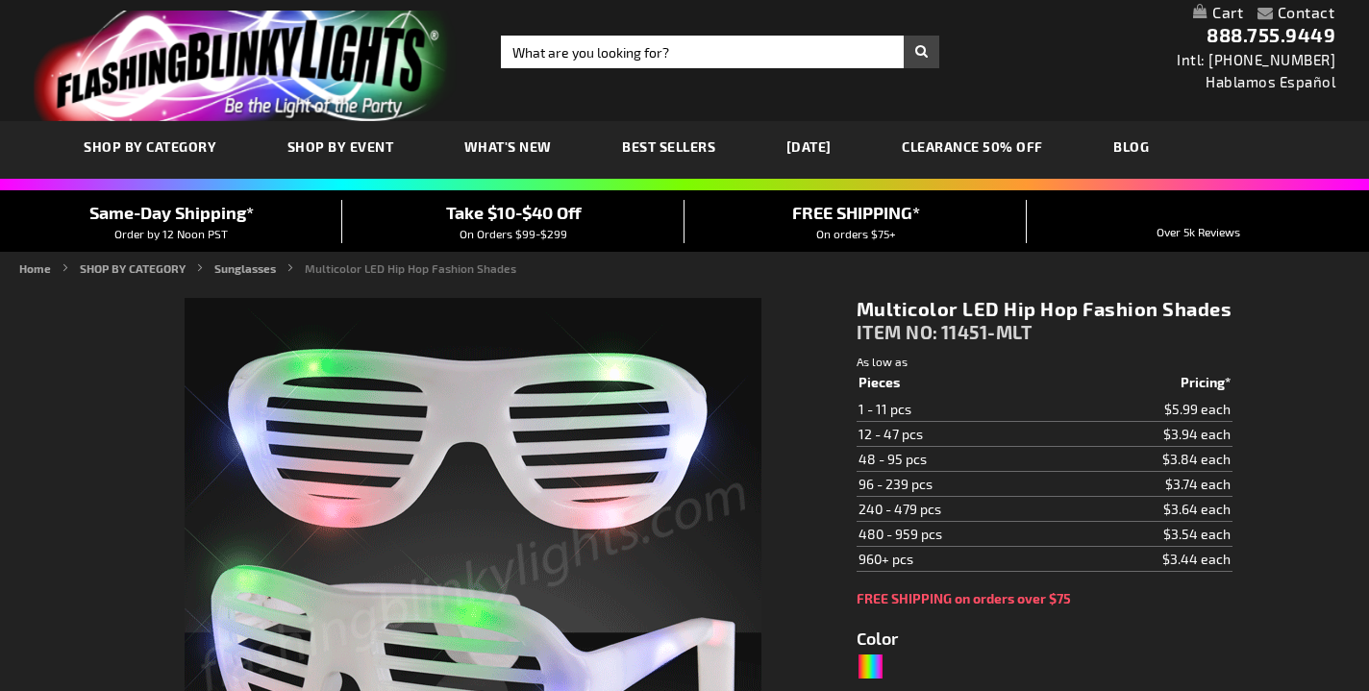
type input "5659"
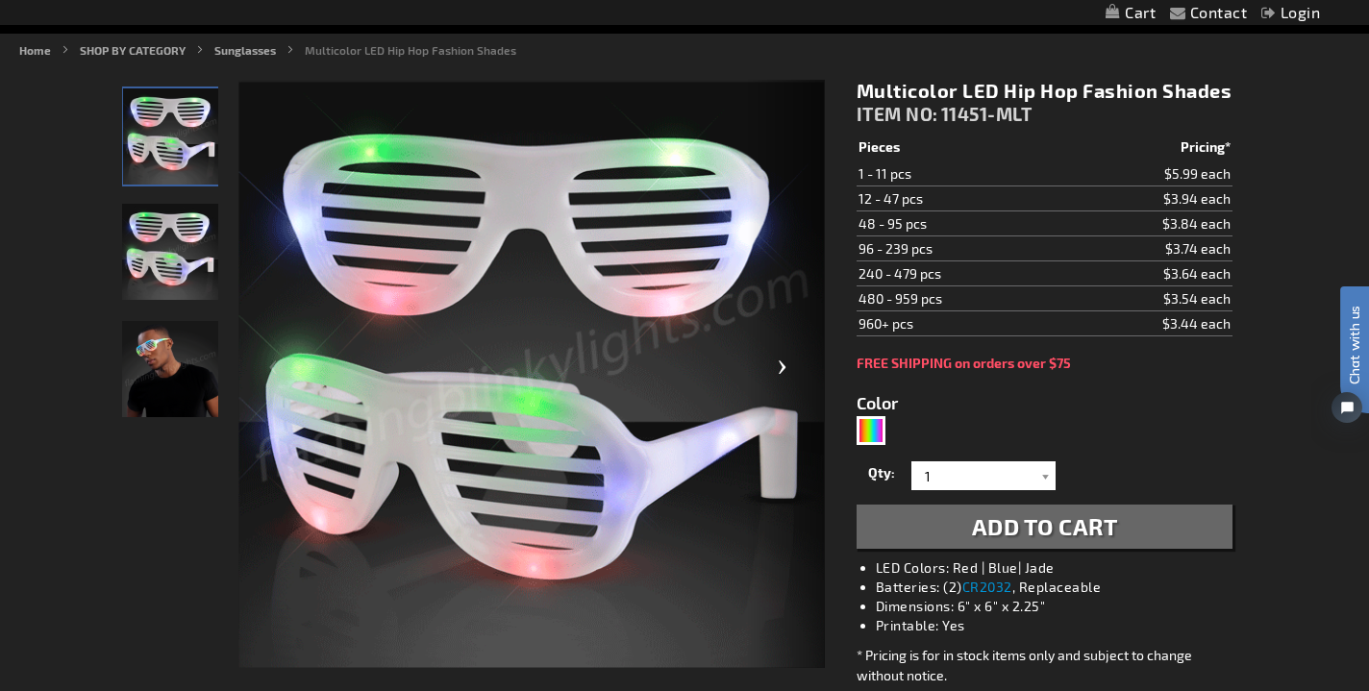
scroll to position [221, 0]
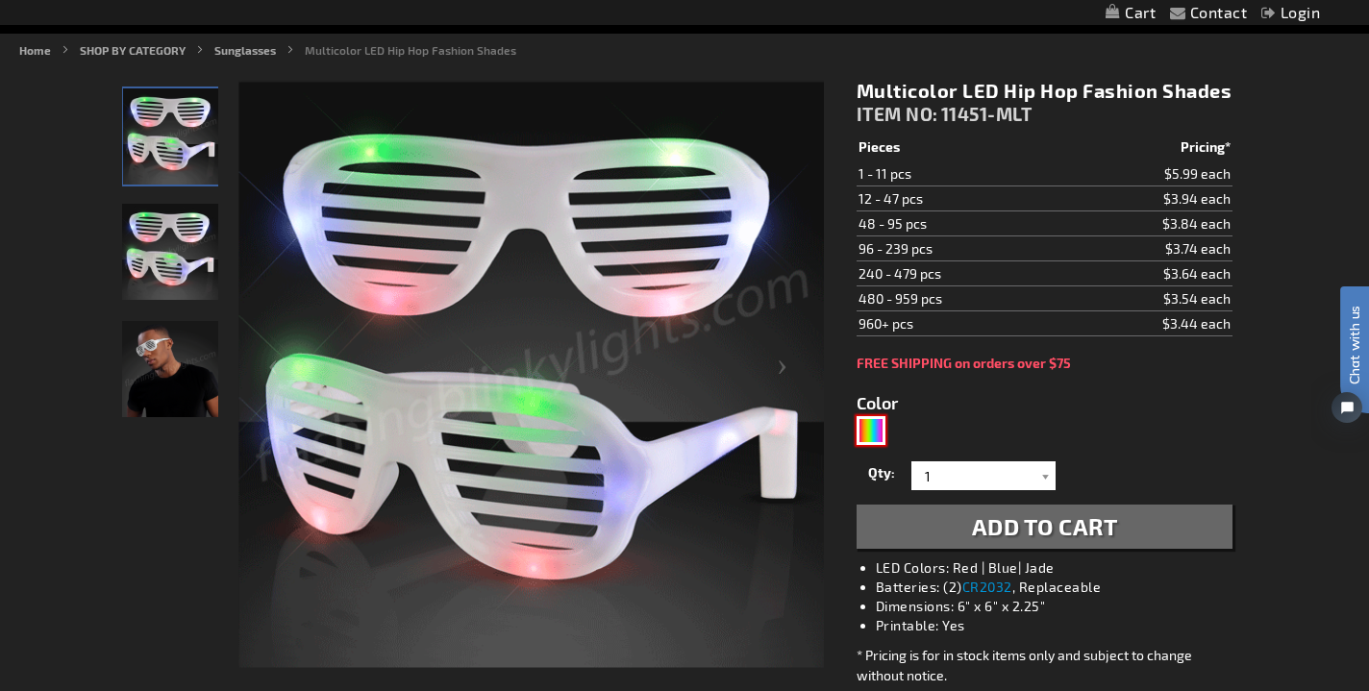
click at [863, 419] on div "Multicolor" at bounding box center [871, 430] width 29 height 29
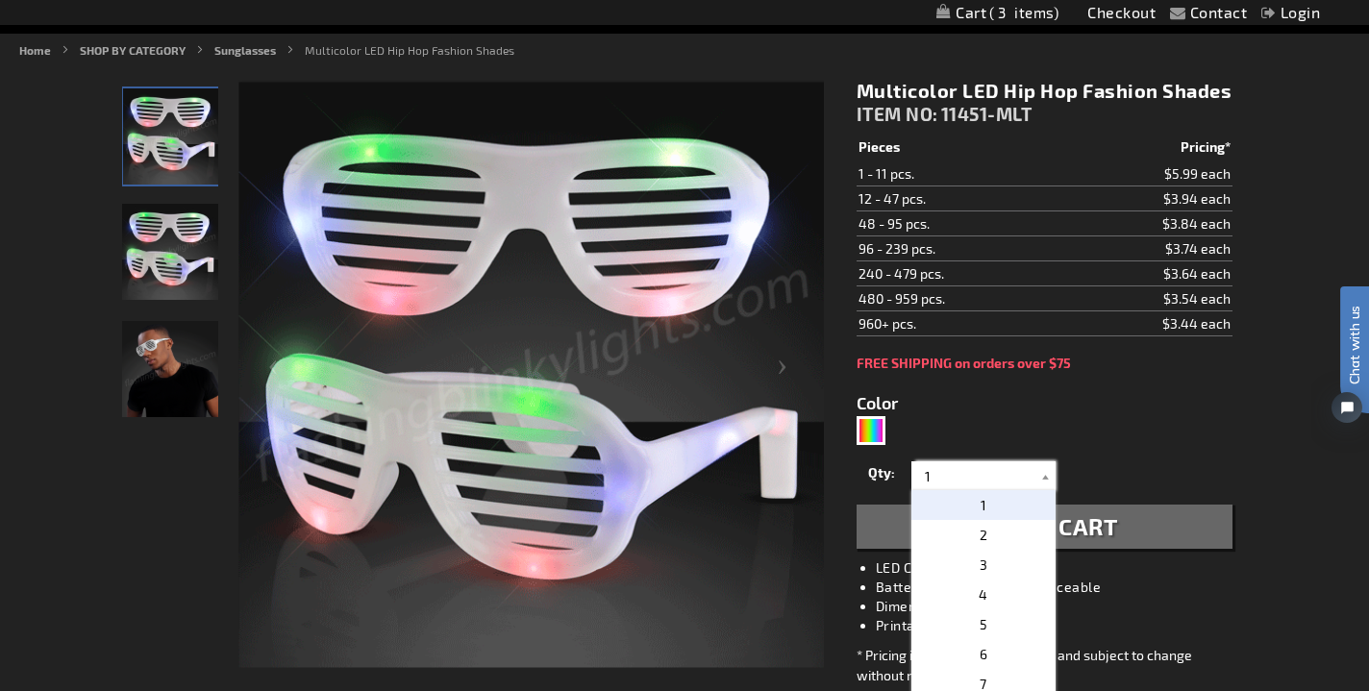
drag, startPoint x: 932, startPoint y: 481, endPoint x: 891, endPoint y: 481, distance: 40.4
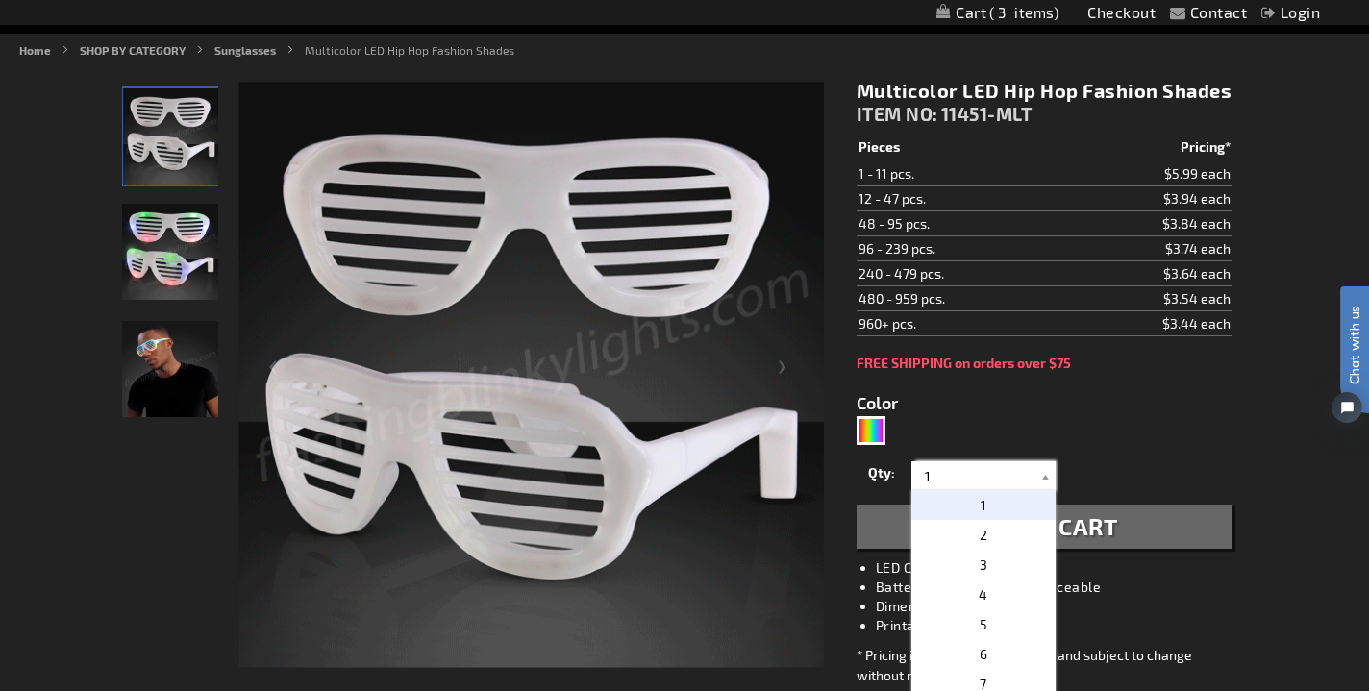
click at [891, 481] on div "Qty 1 2 3 4 5 6 7 8 9 10 11 12 24 36 48 60 72 84 96 108 120 132 144 156 168" at bounding box center [1045, 476] width 376 height 38
type input "3"
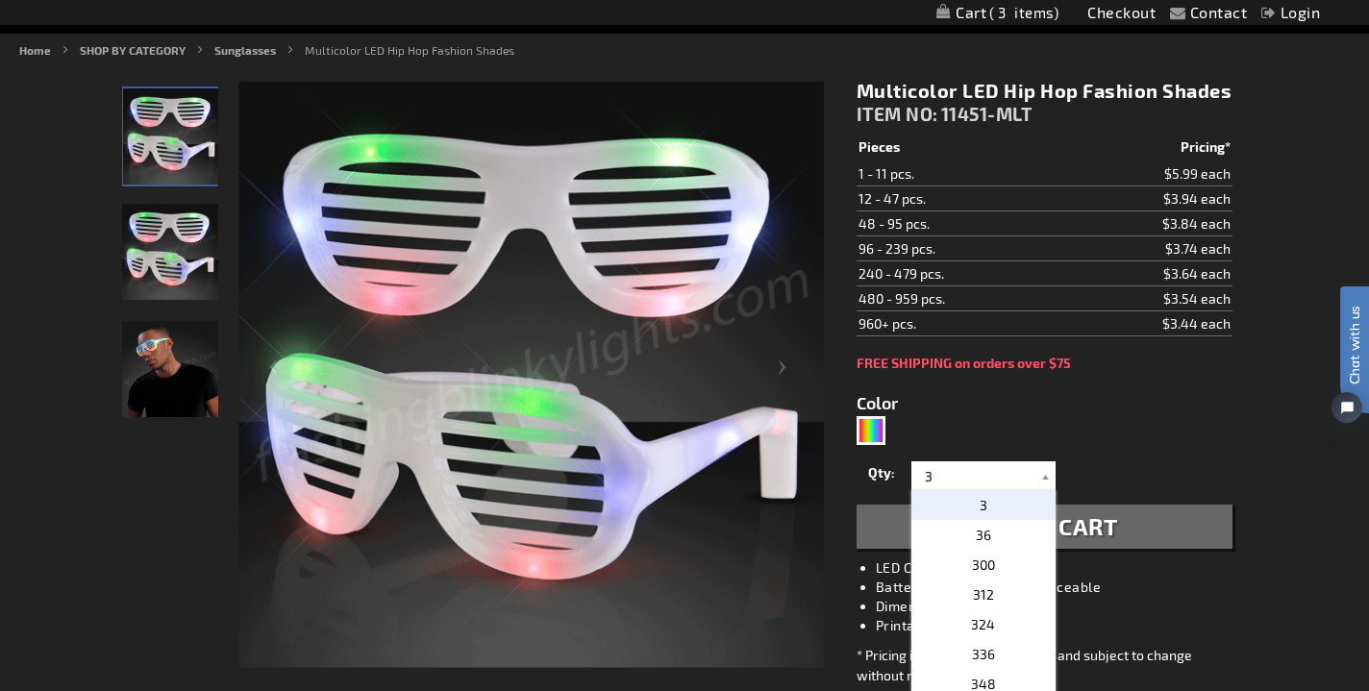
click at [1104, 525] on span "Add to Cart" at bounding box center [1045, 526] width 146 height 28
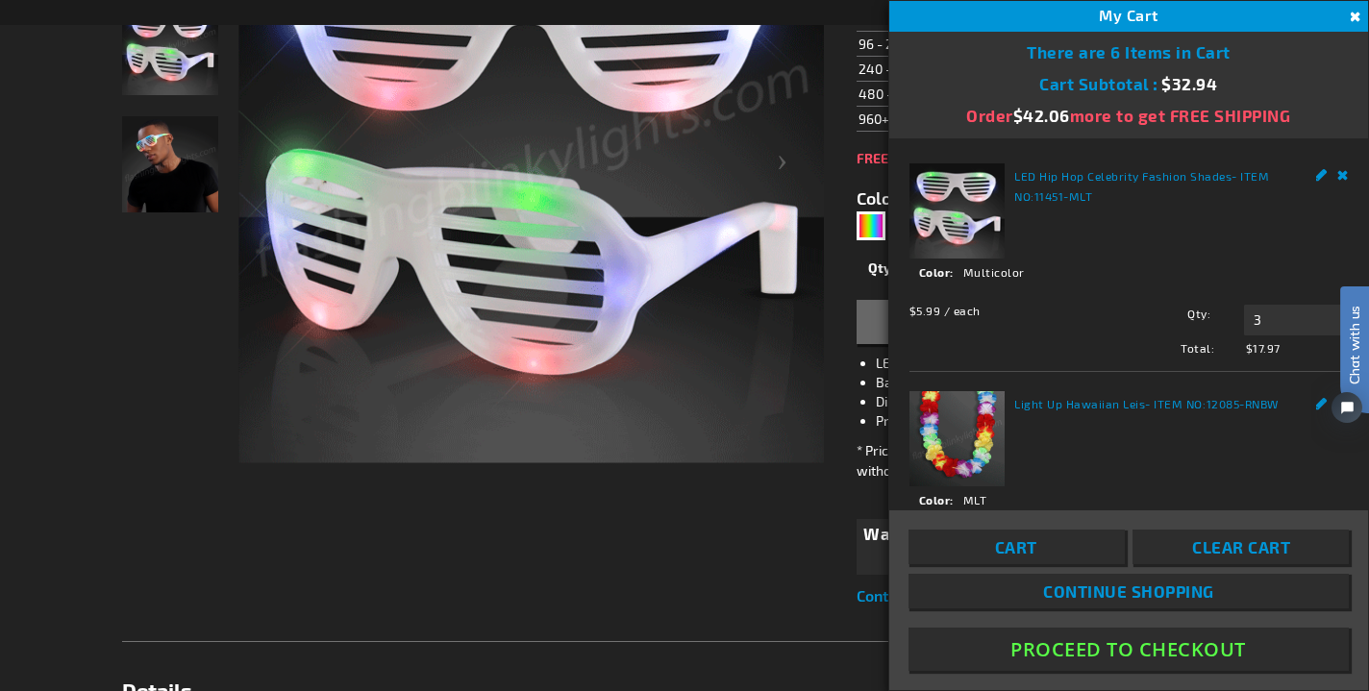
scroll to position [436, 0]
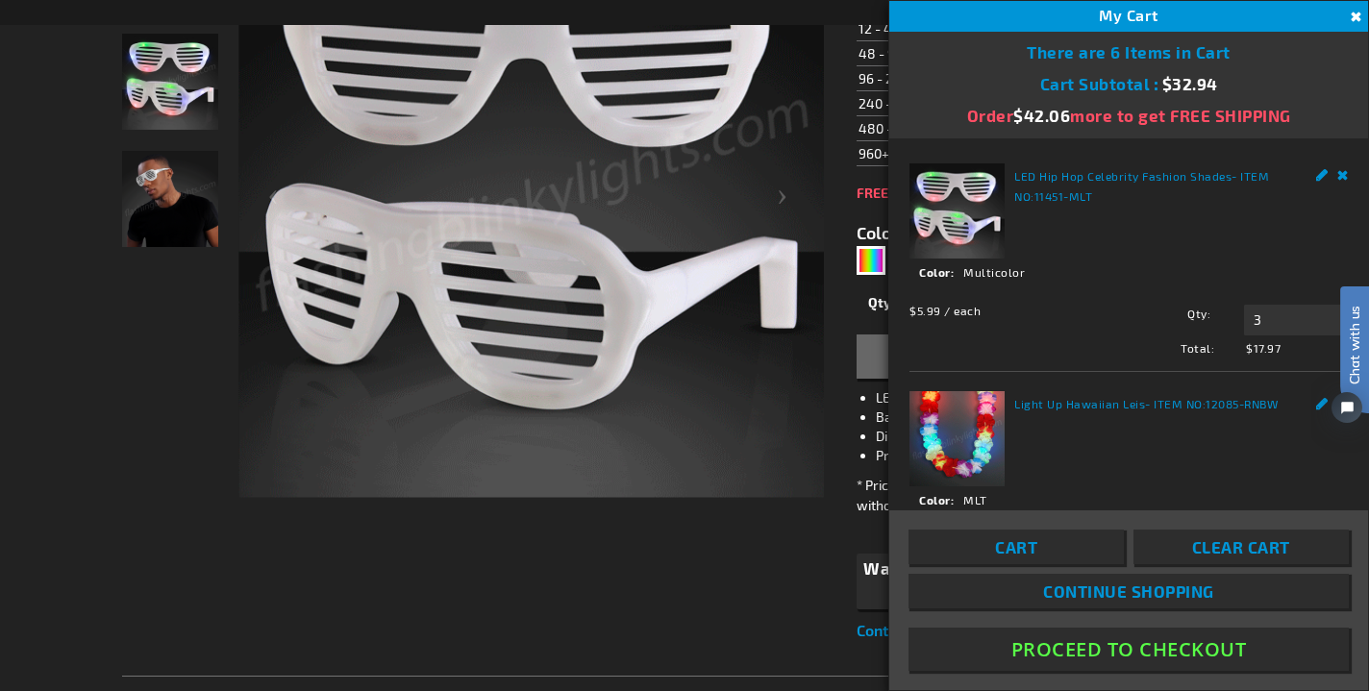
click at [656, 493] on img at bounding box center [531, 205] width 586 height 586
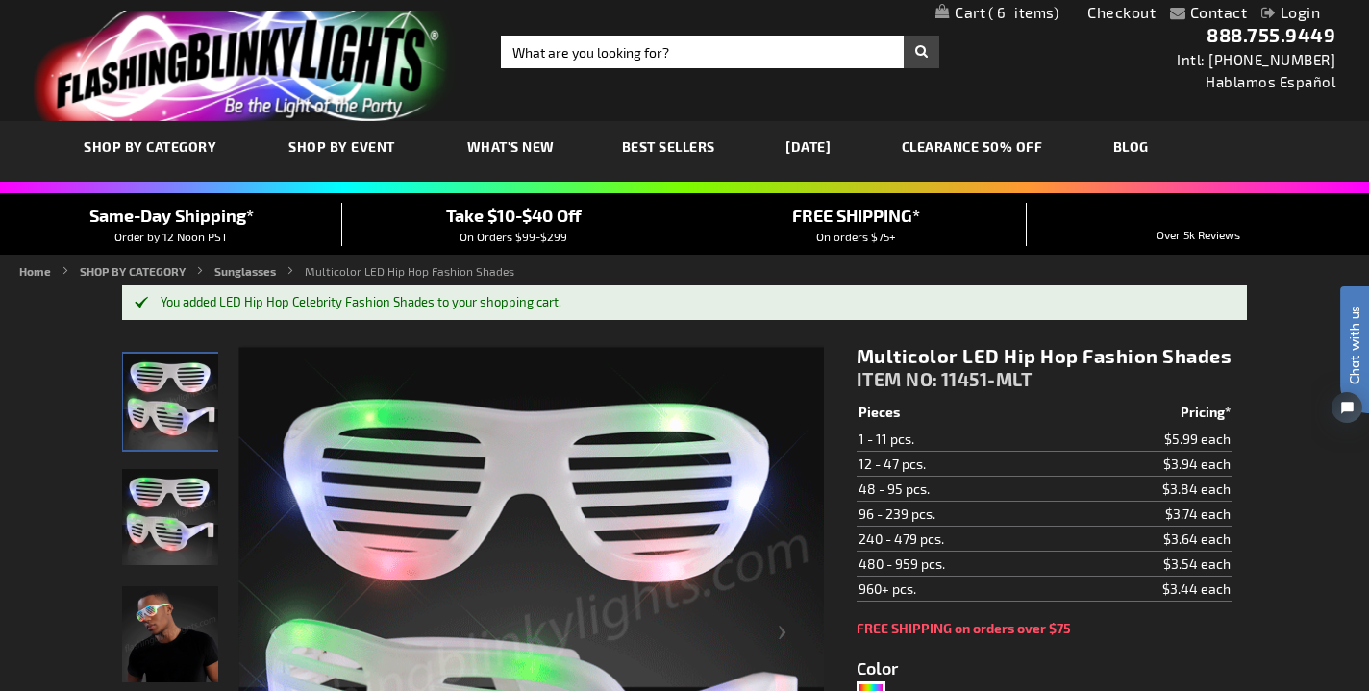
scroll to position [0, 0]
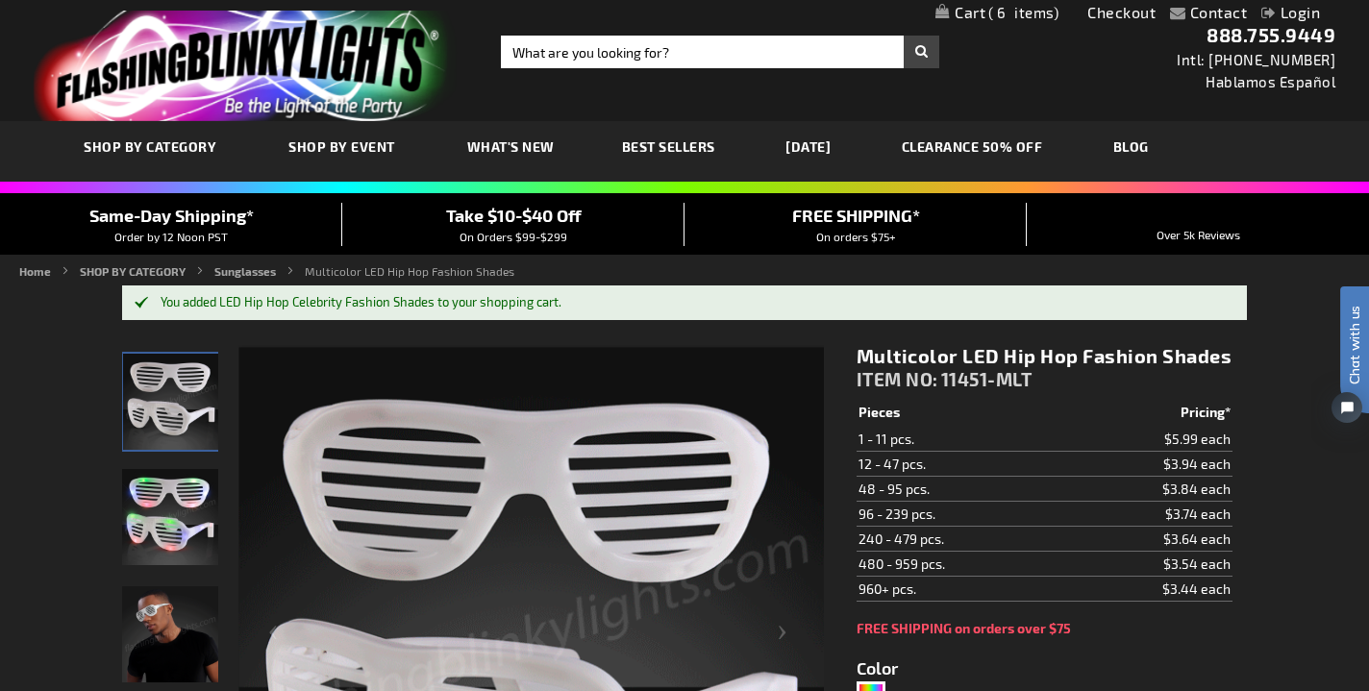
click at [1010, 11] on span "6" at bounding box center [1023, 12] width 70 height 17
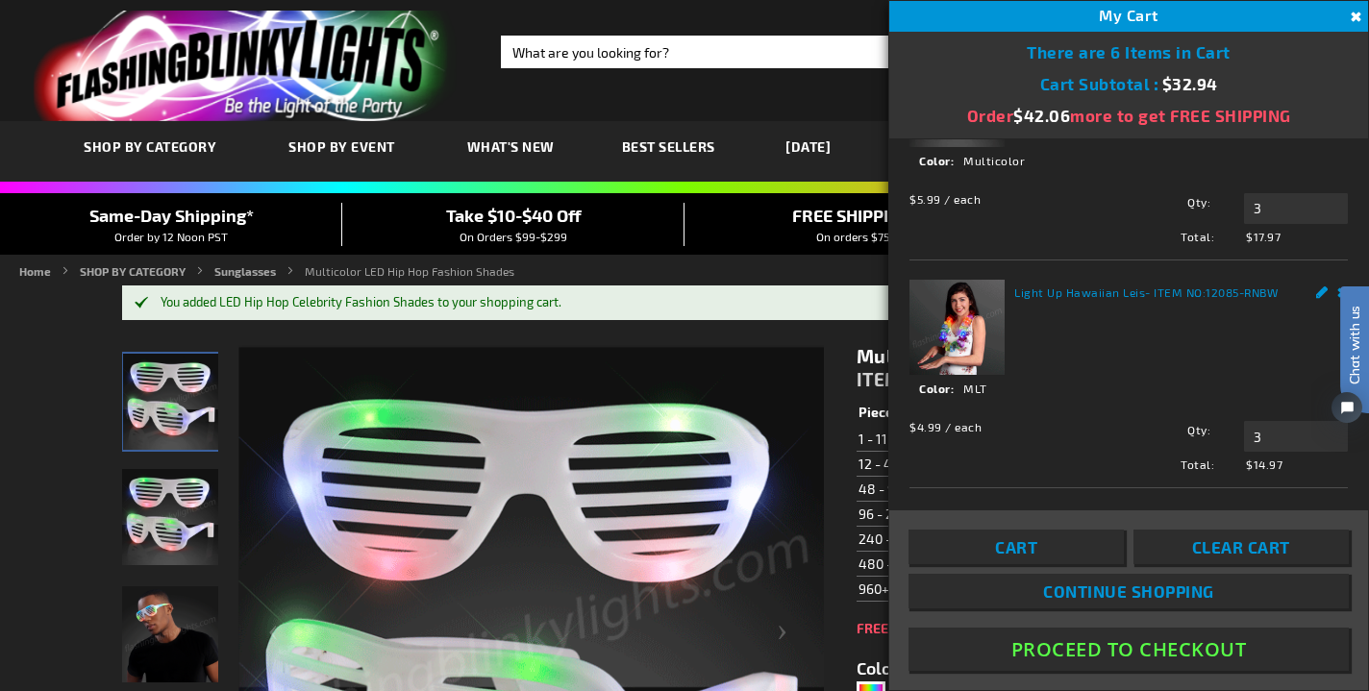
scroll to position [111, 0]
click at [1071, 545] on link "Cart" at bounding box center [1016, 547] width 215 height 35
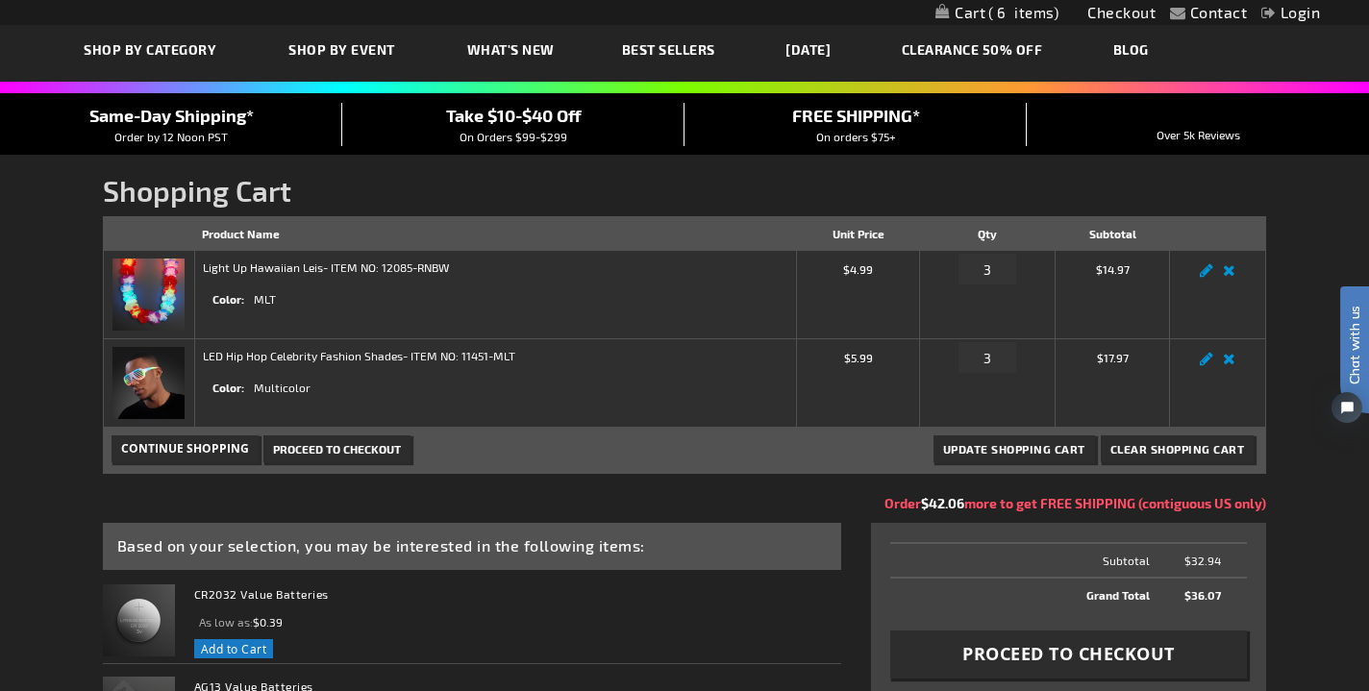
click at [1046, 652] on span "Proceed to Checkout" at bounding box center [1068, 654] width 212 height 24
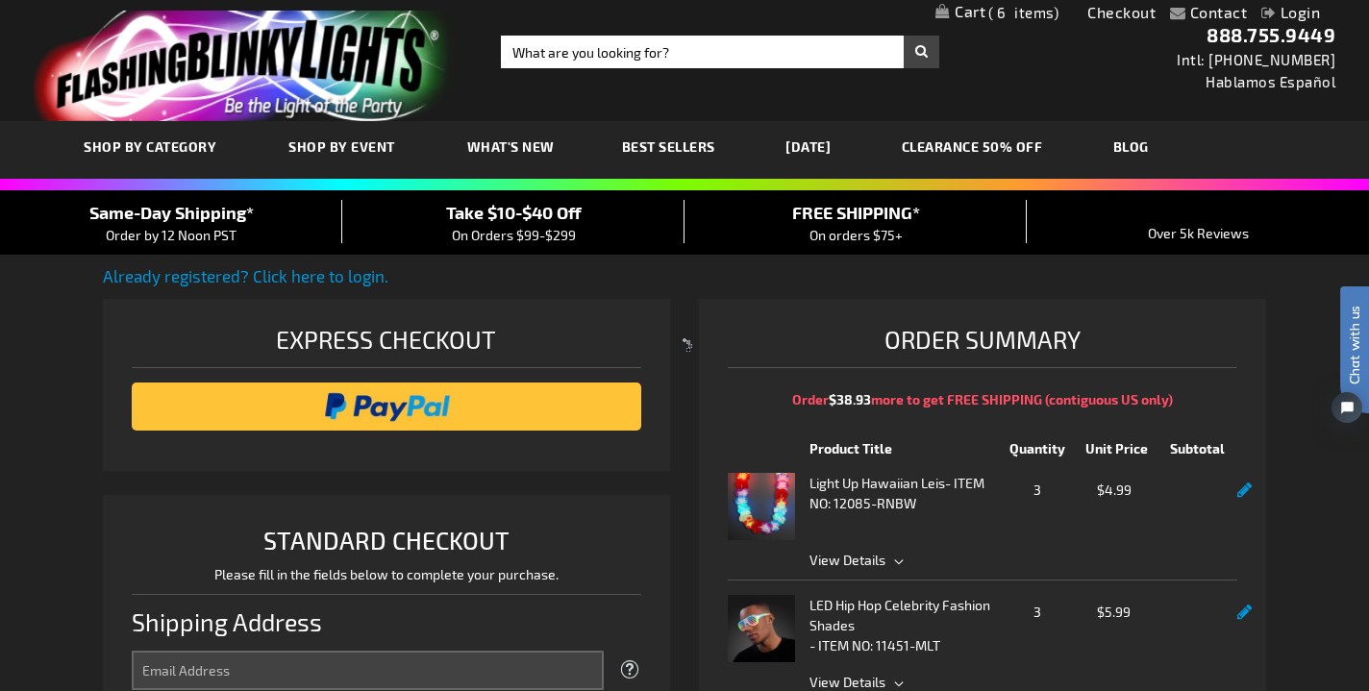
select select "US"
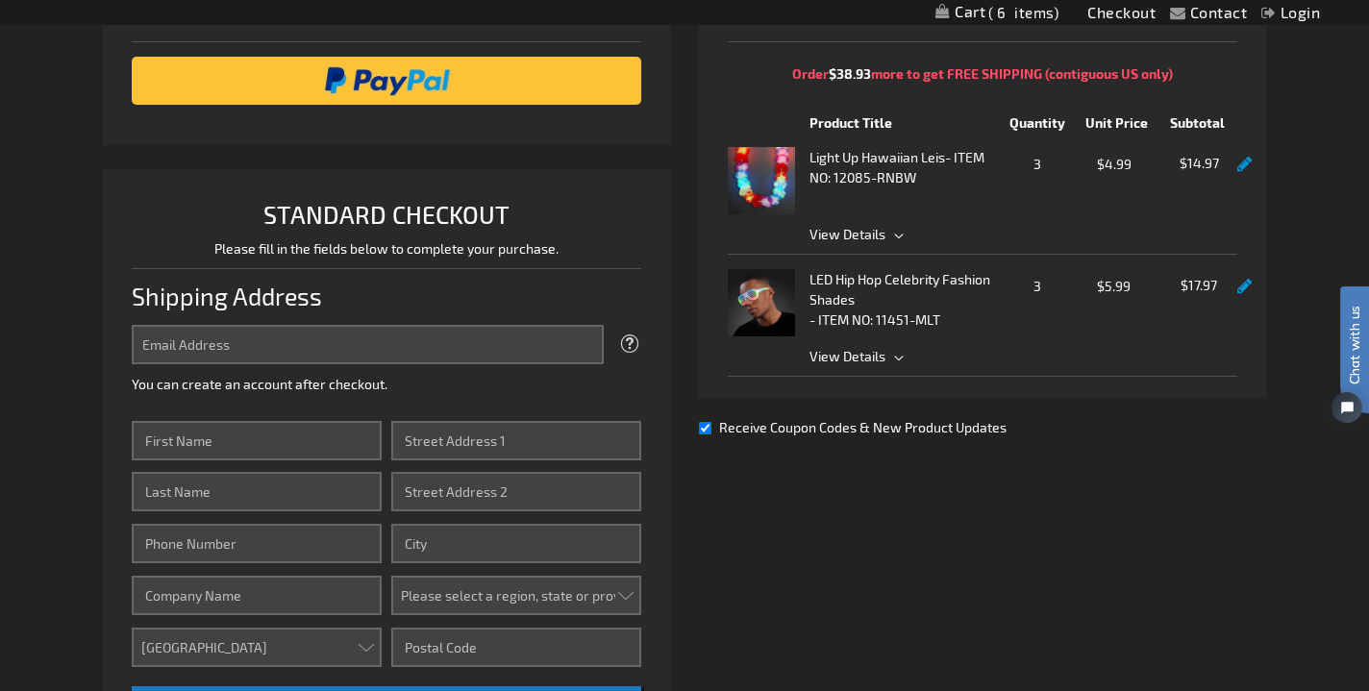
scroll to position [379, 0]
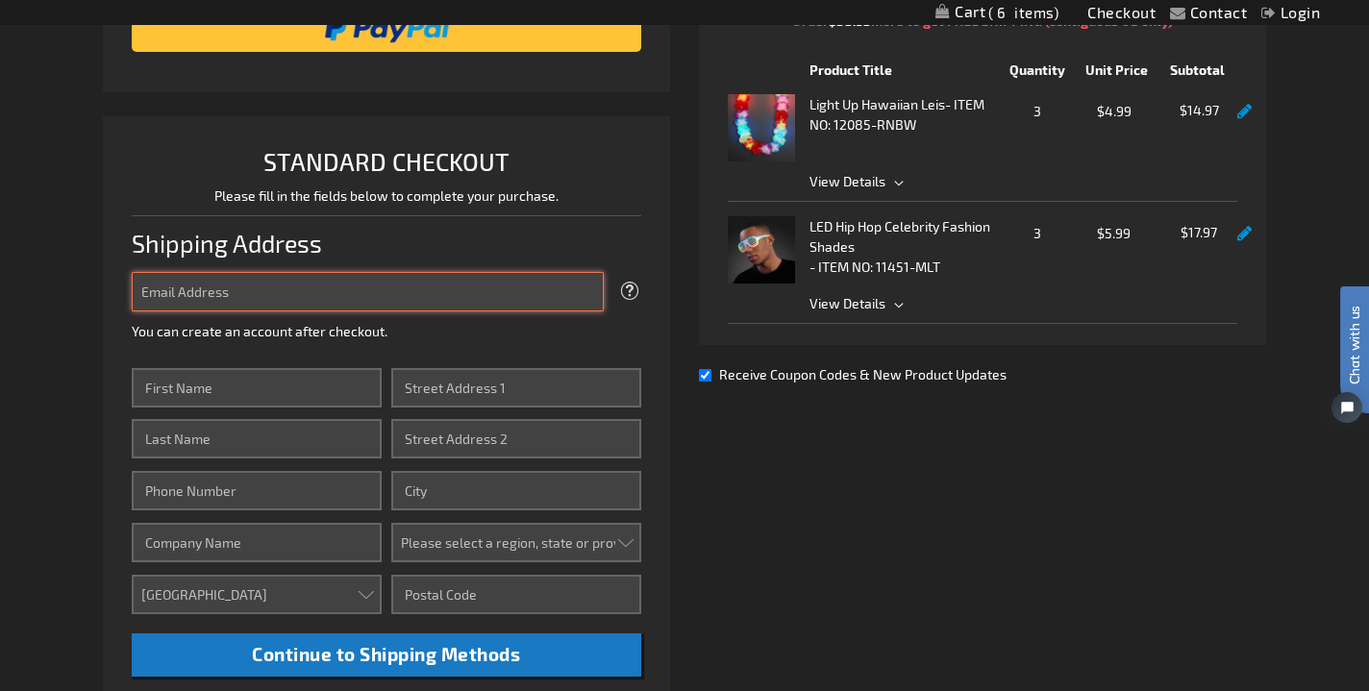
click at [194, 288] on input "Email Address" at bounding box center [368, 291] width 472 height 39
type input "[EMAIL_ADDRESS][DOMAIN_NAME]"
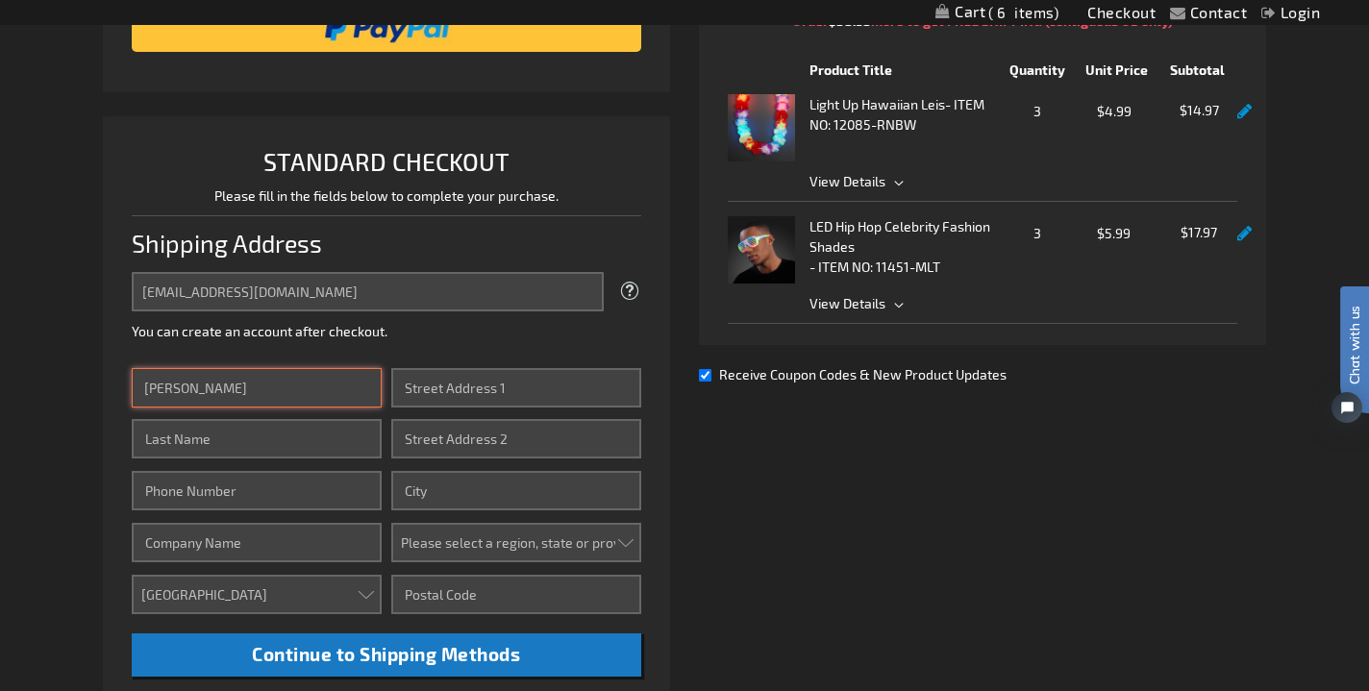
type input "[PERSON_NAME]"
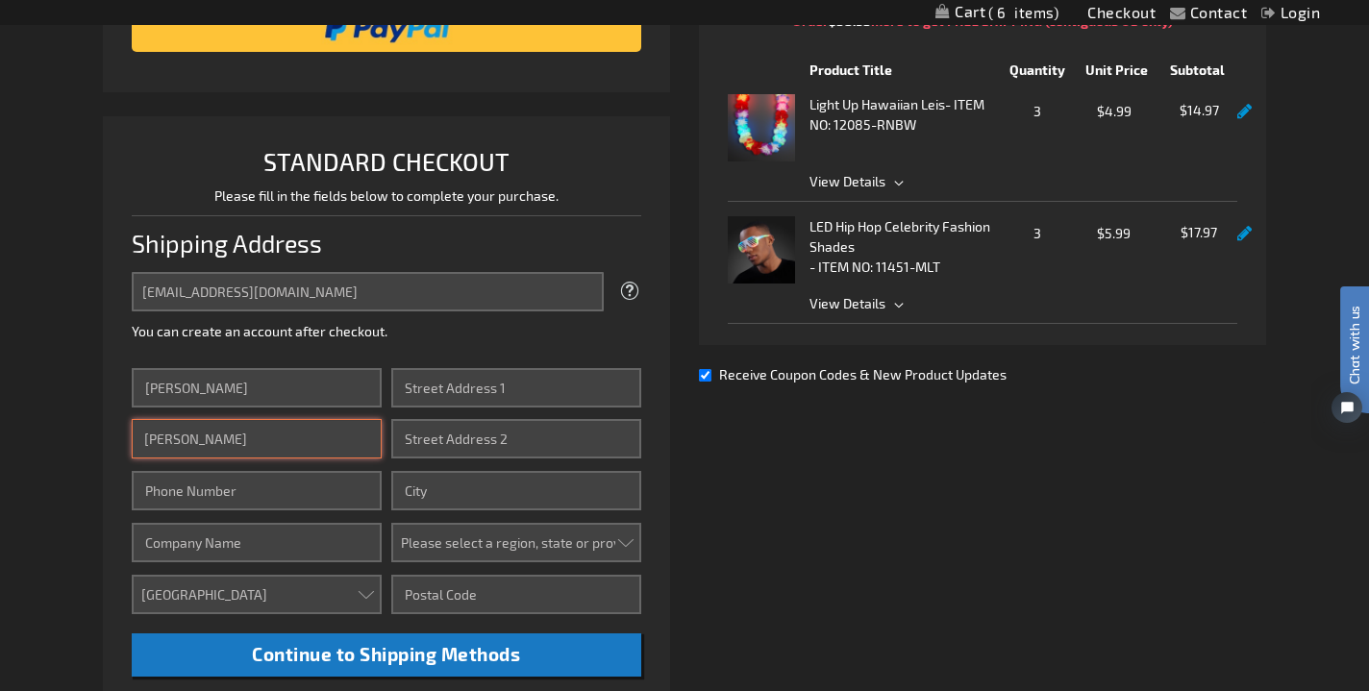
type input "[PERSON_NAME]"
type input "8645859213"
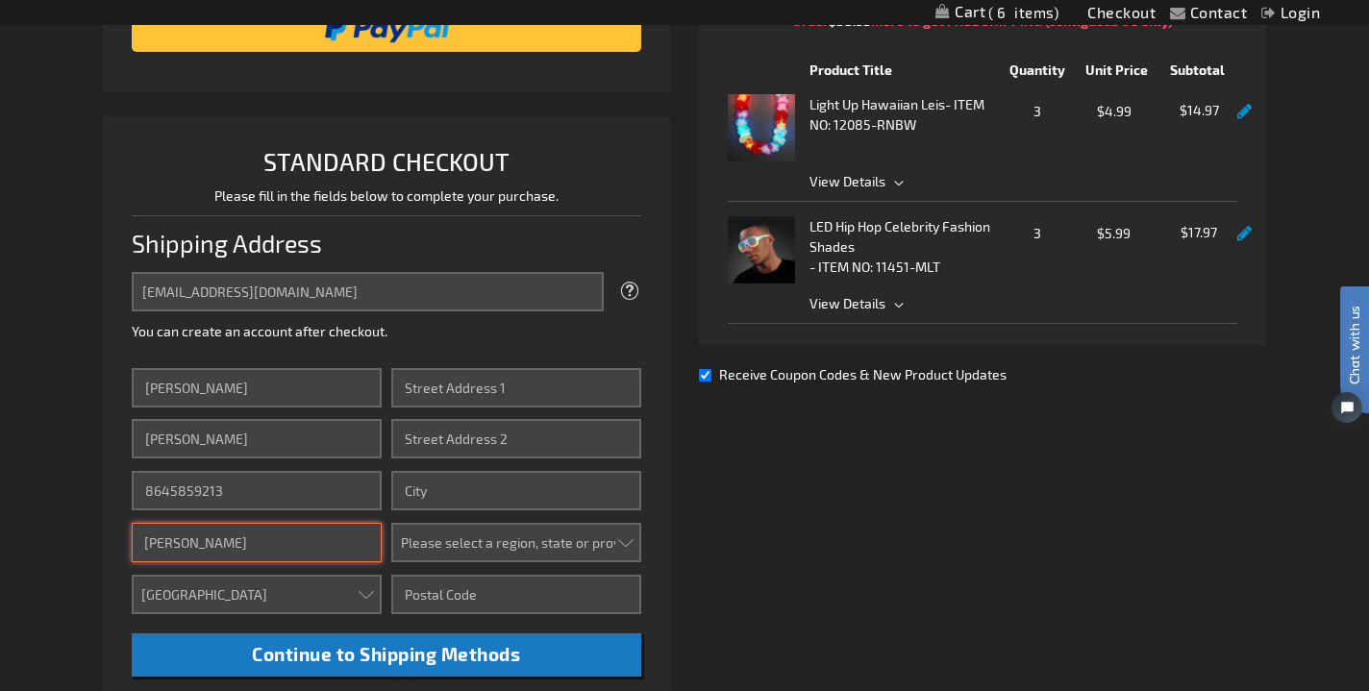
type input "James Richards"
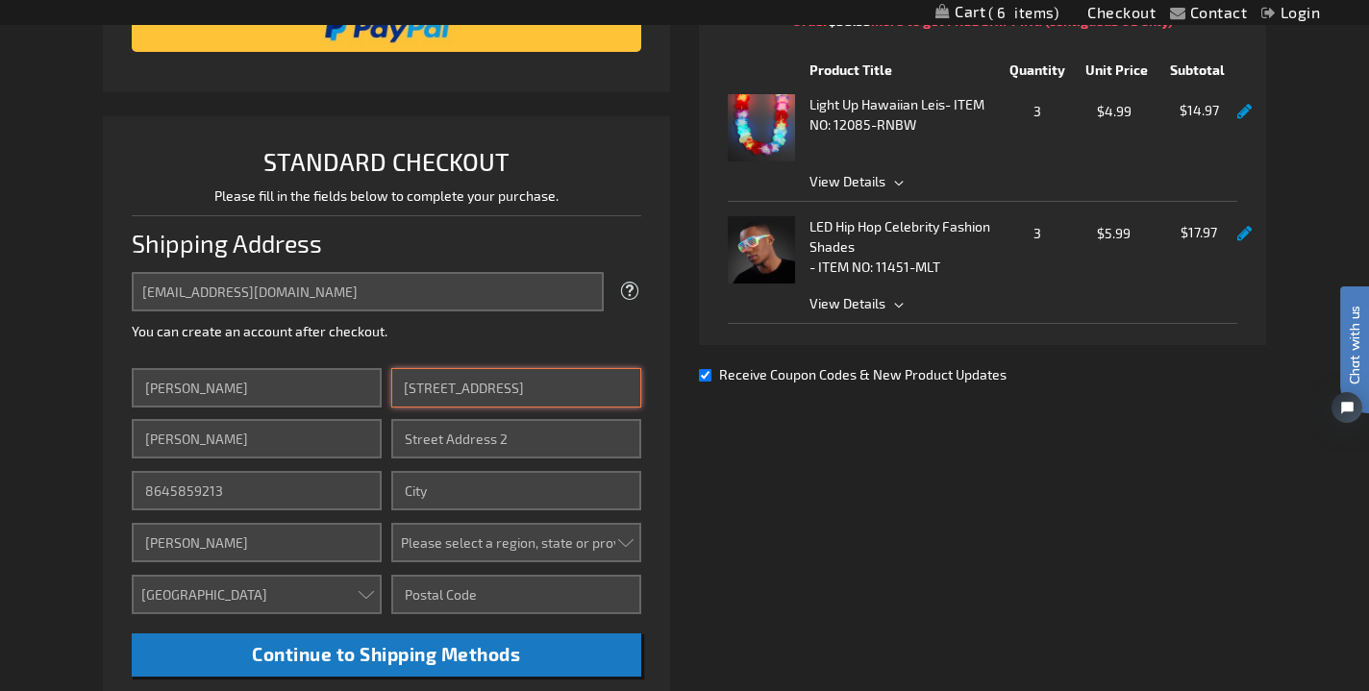
type input "100 Forty Oaks Farm Rd"
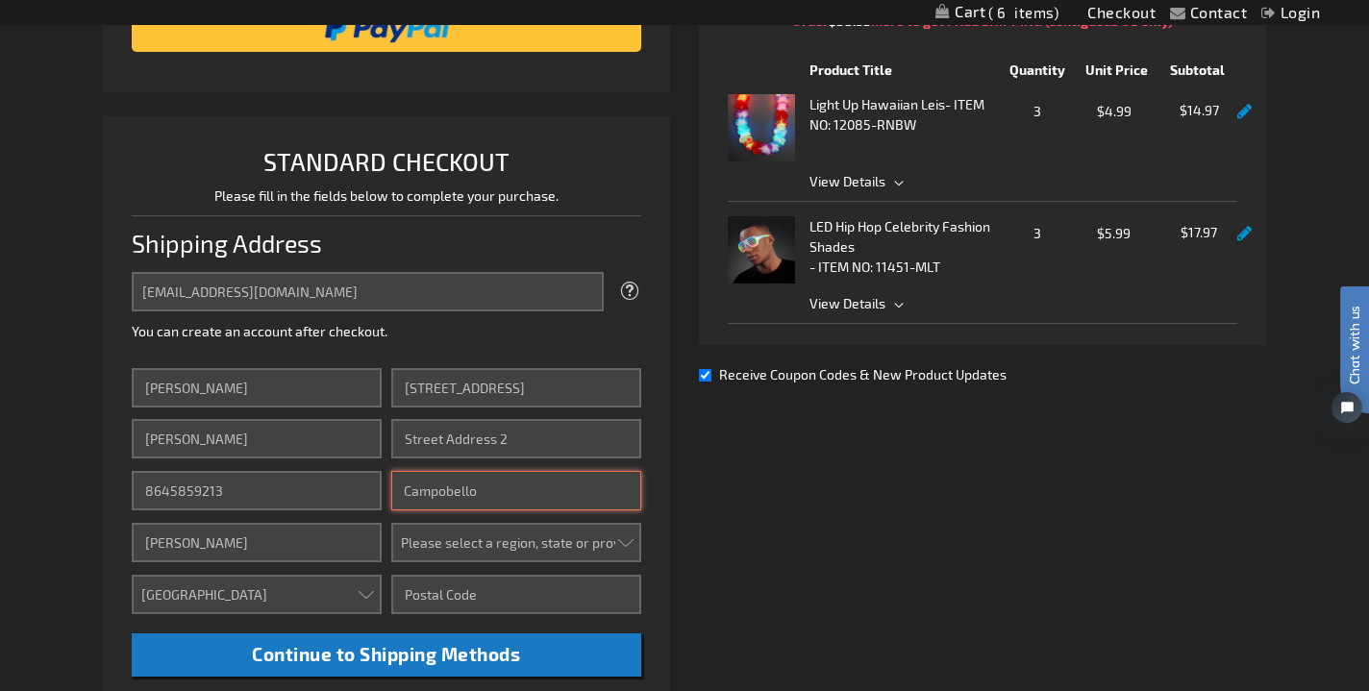
type input "Campobello"
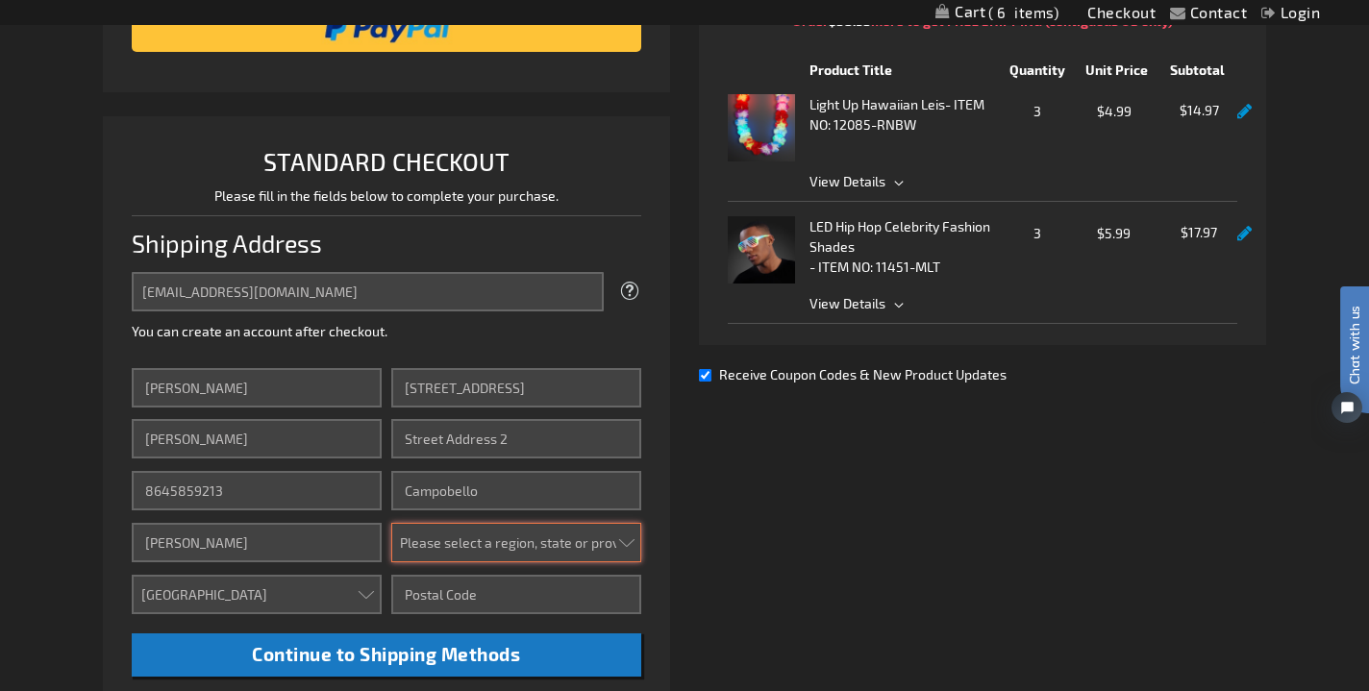
select select "54"
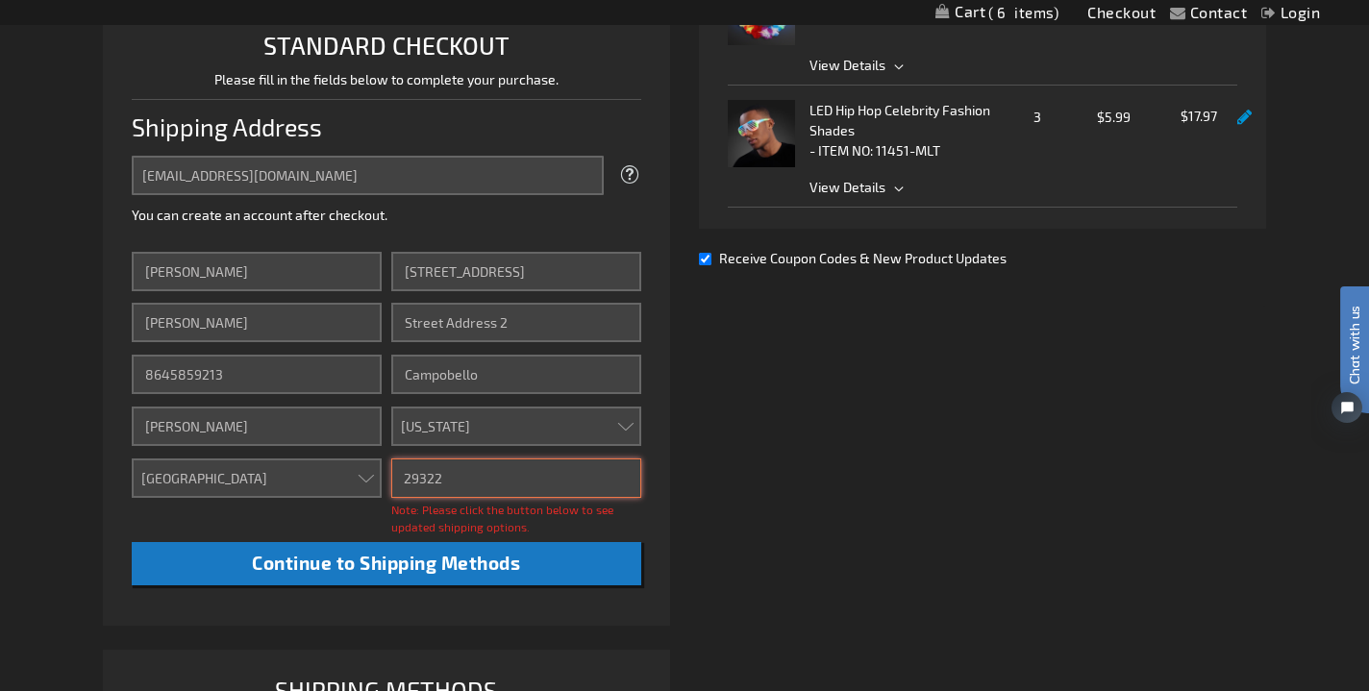
scroll to position [511, 0]
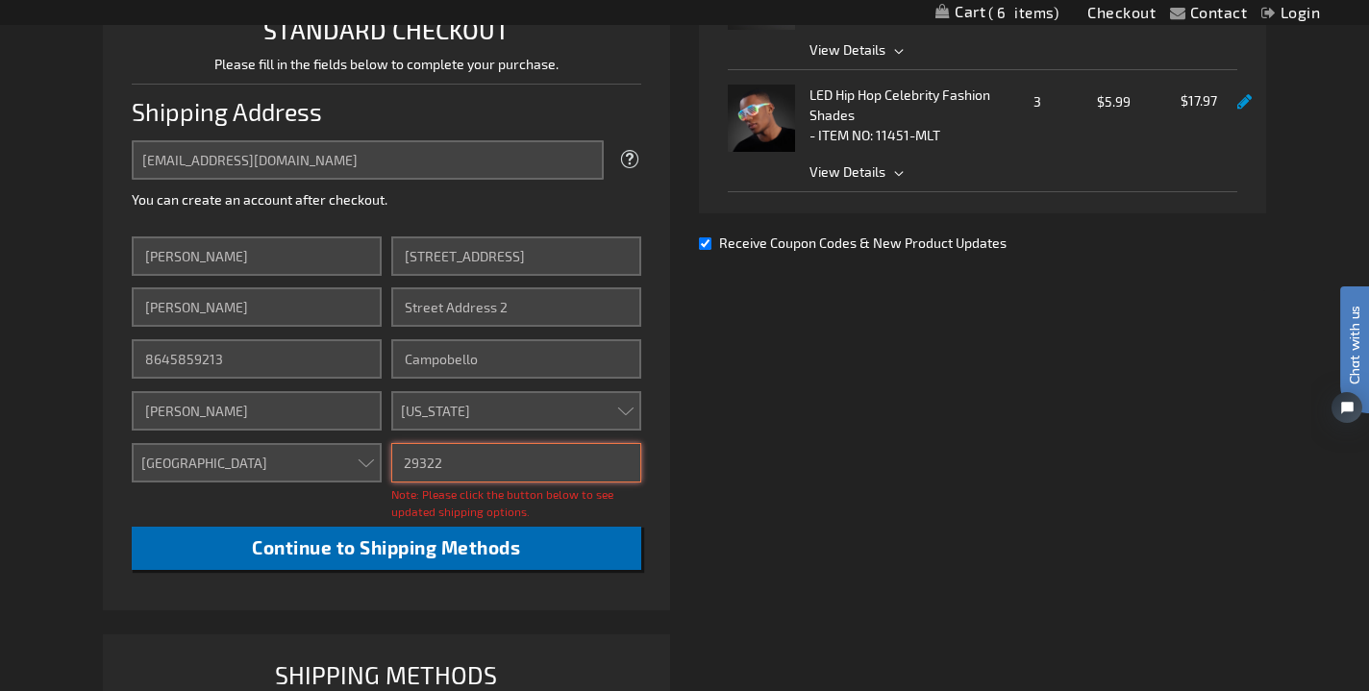
type input "29322"
click at [408, 553] on span "Continue to Shipping Methods" at bounding box center [386, 548] width 268 height 22
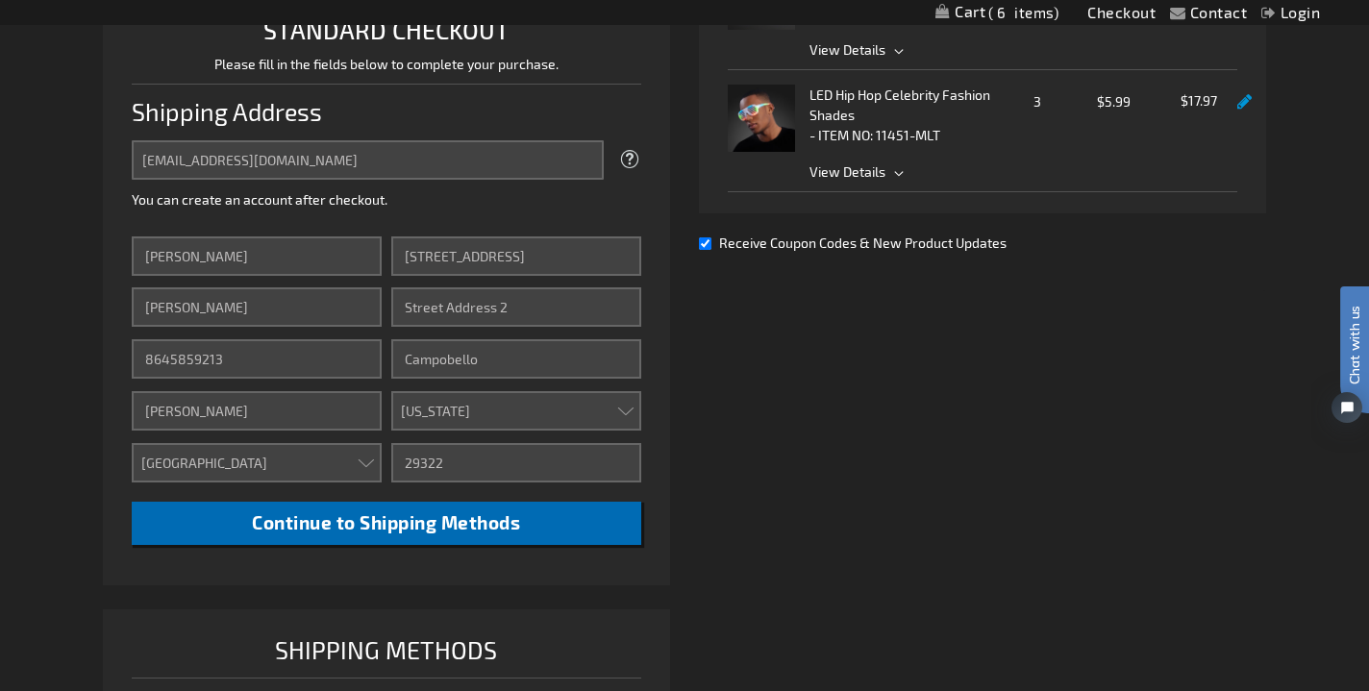
click at [387, 523] on span "Continue to Shipping Methods" at bounding box center [386, 523] width 268 height 22
click at [372, 522] on span "Continue to Shipping Methods" at bounding box center [386, 523] width 268 height 22
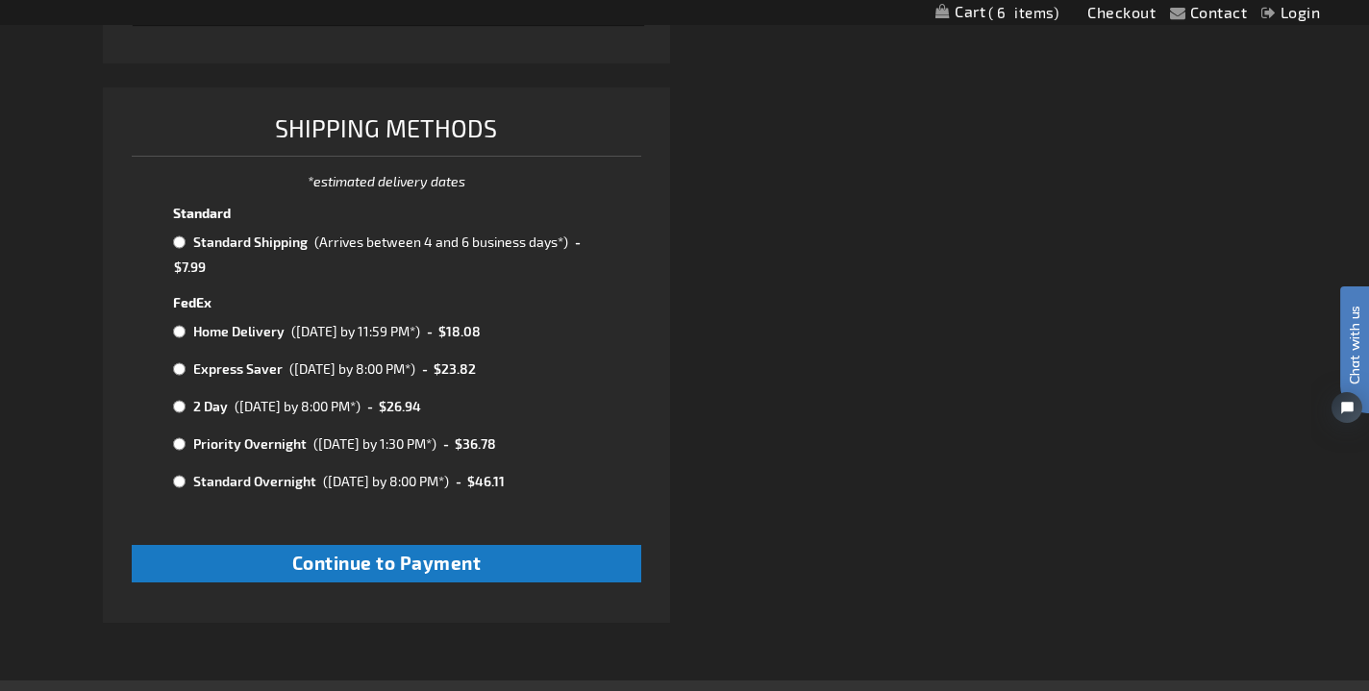
scroll to position [1041, 0]
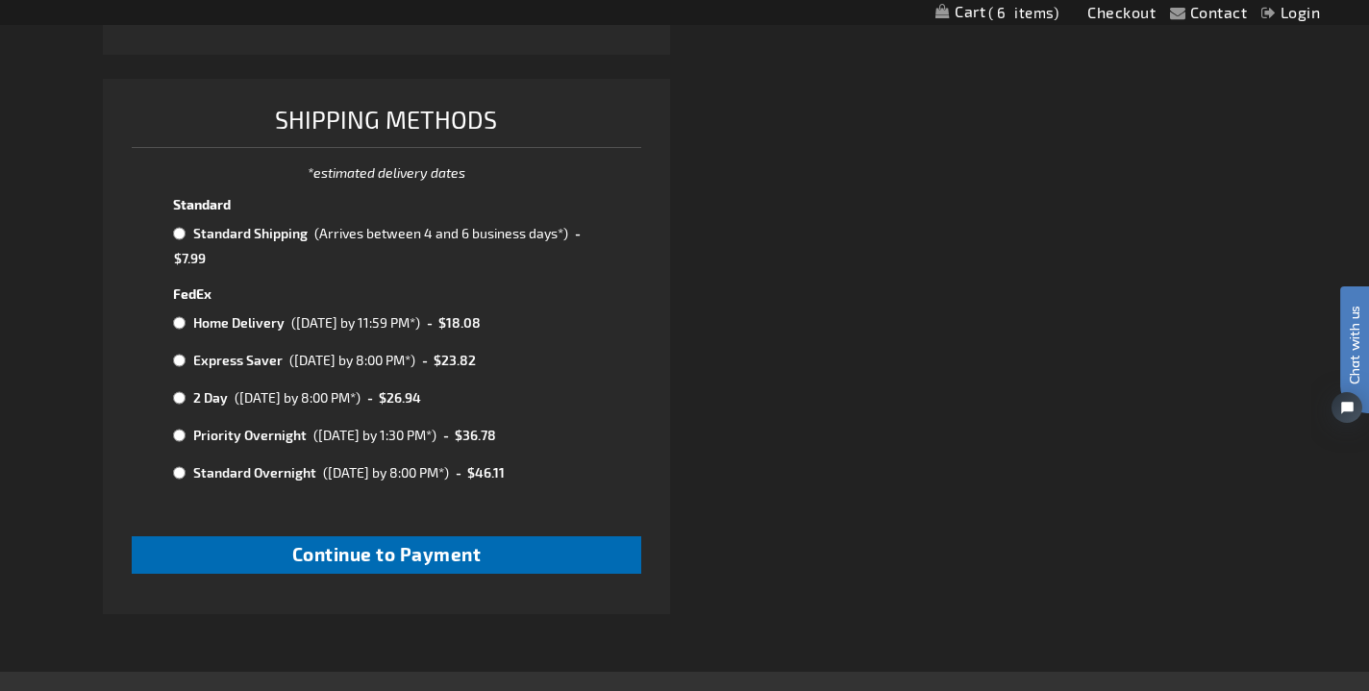
click at [378, 543] on span "Continue to Payment" at bounding box center [386, 554] width 189 height 22
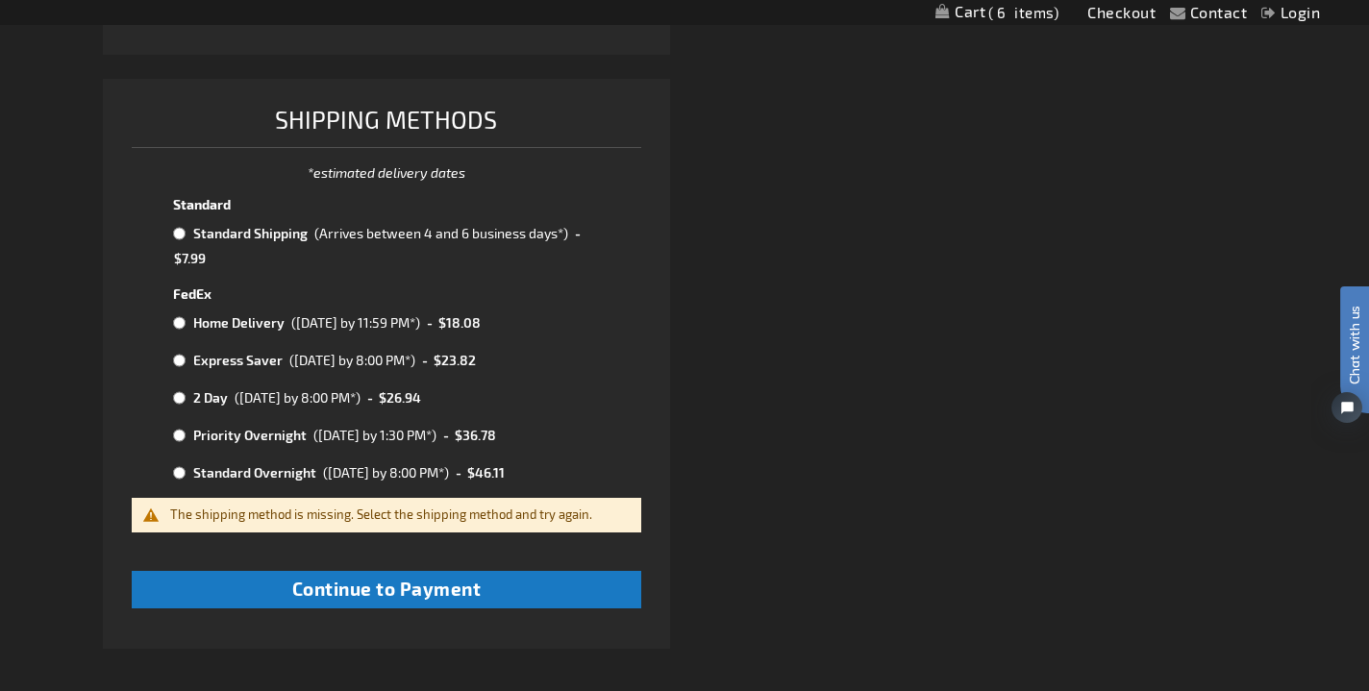
click at [179, 235] on input "radio" at bounding box center [179, 233] width 12 height 15
radio input "true"
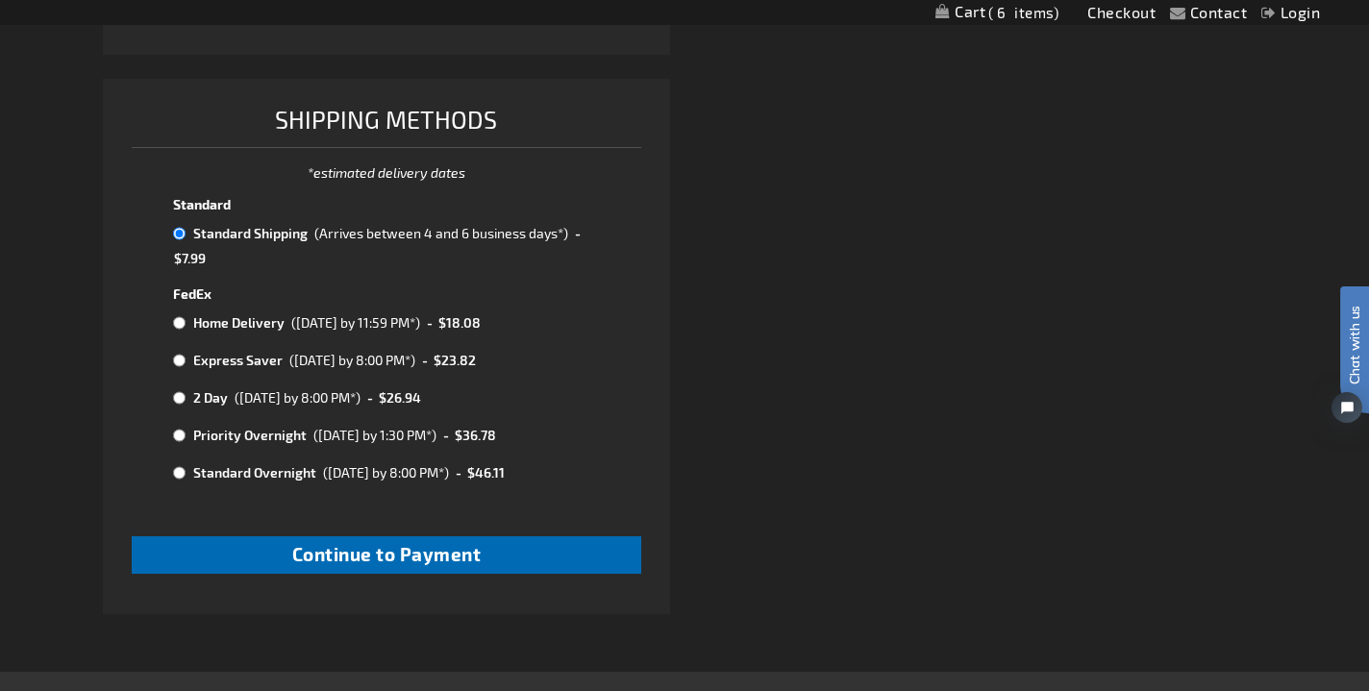
click at [324, 543] on span "Continue to Payment" at bounding box center [386, 554] width 189 height 22
checkbox input "true"
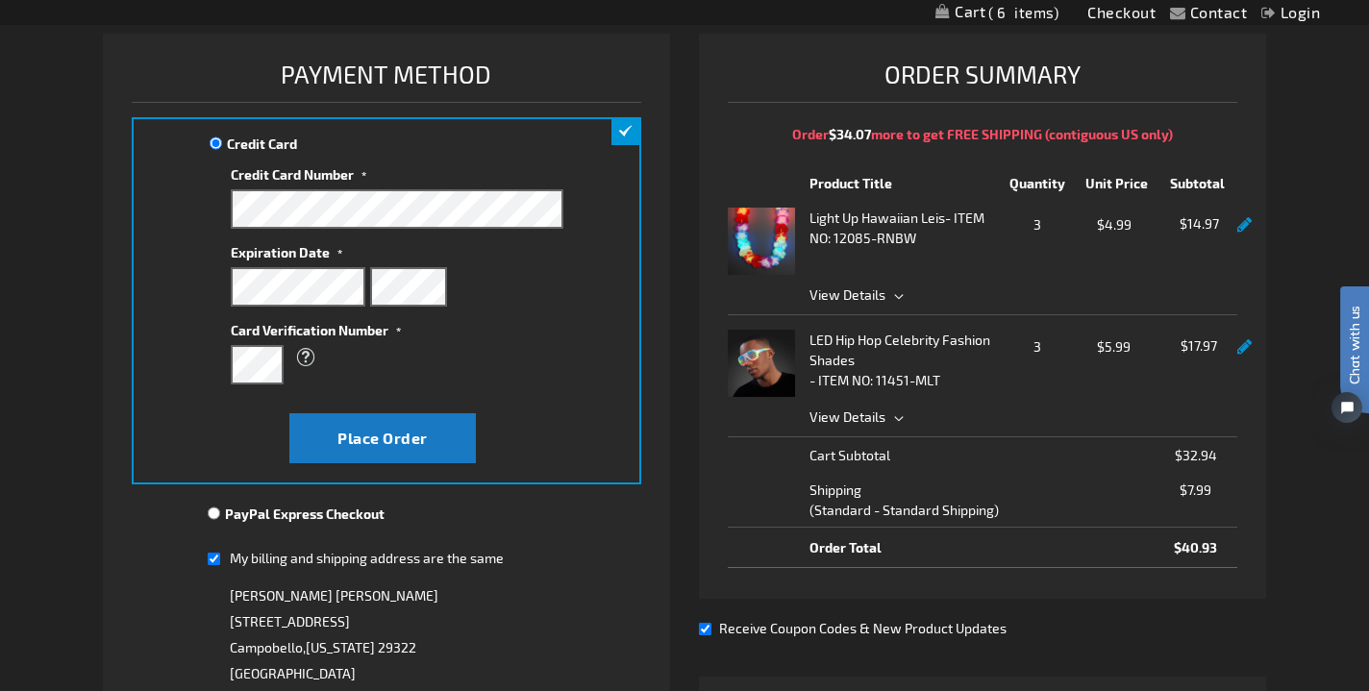
scroll to position [271, 0]
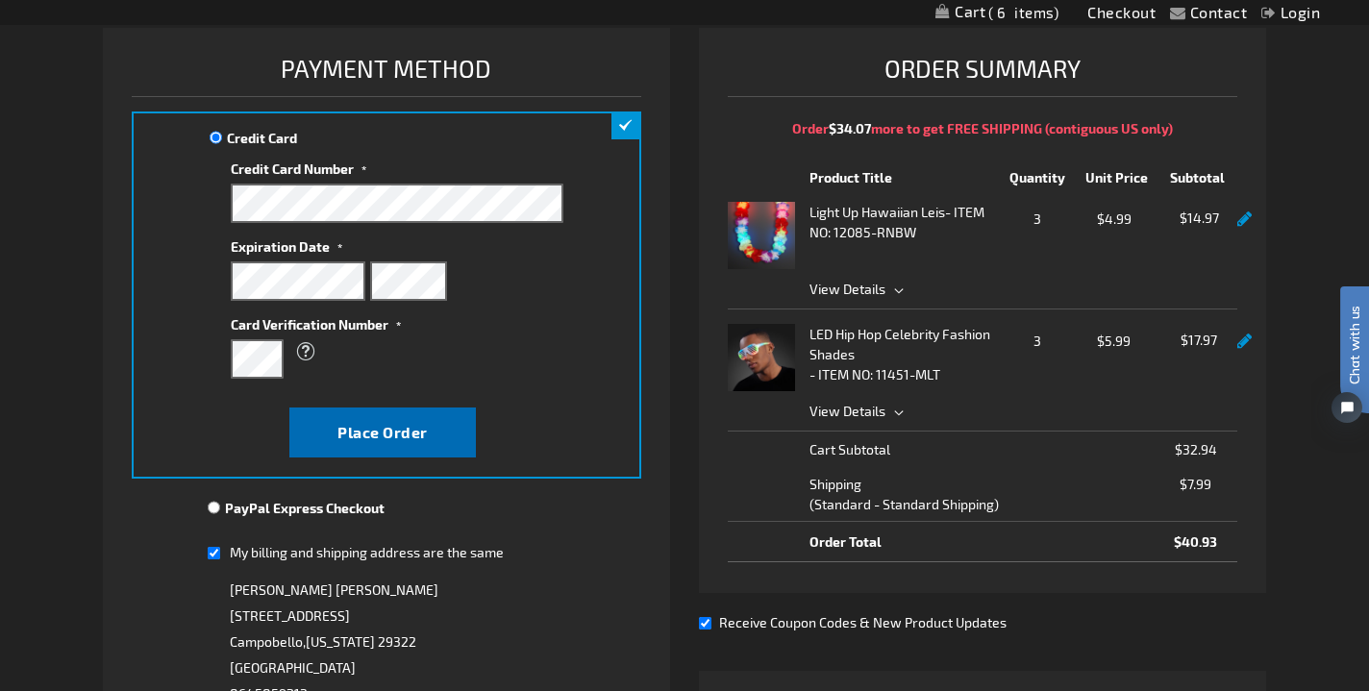
click at [349, 423] on span "Place Order" at bounding box center [382, 432] width 90 height 18
